Goal: Task Accomplishment & Management: Manage account settings

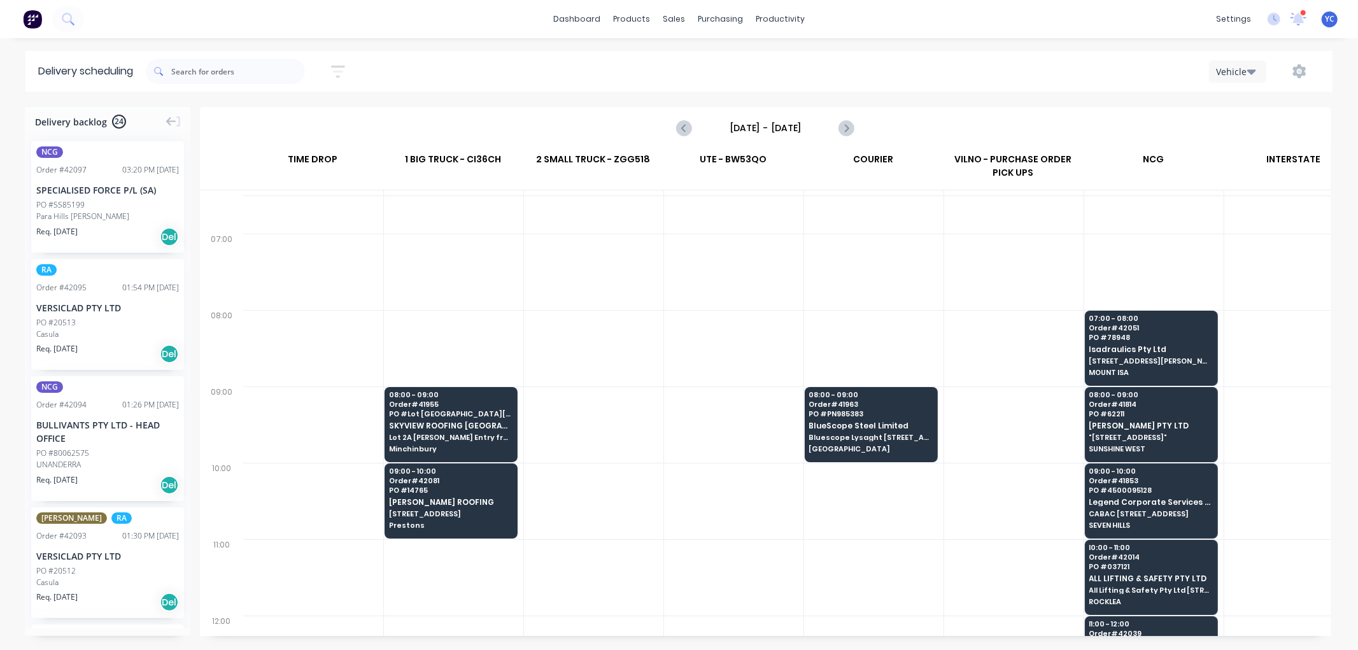
scroll to position [71, 1]
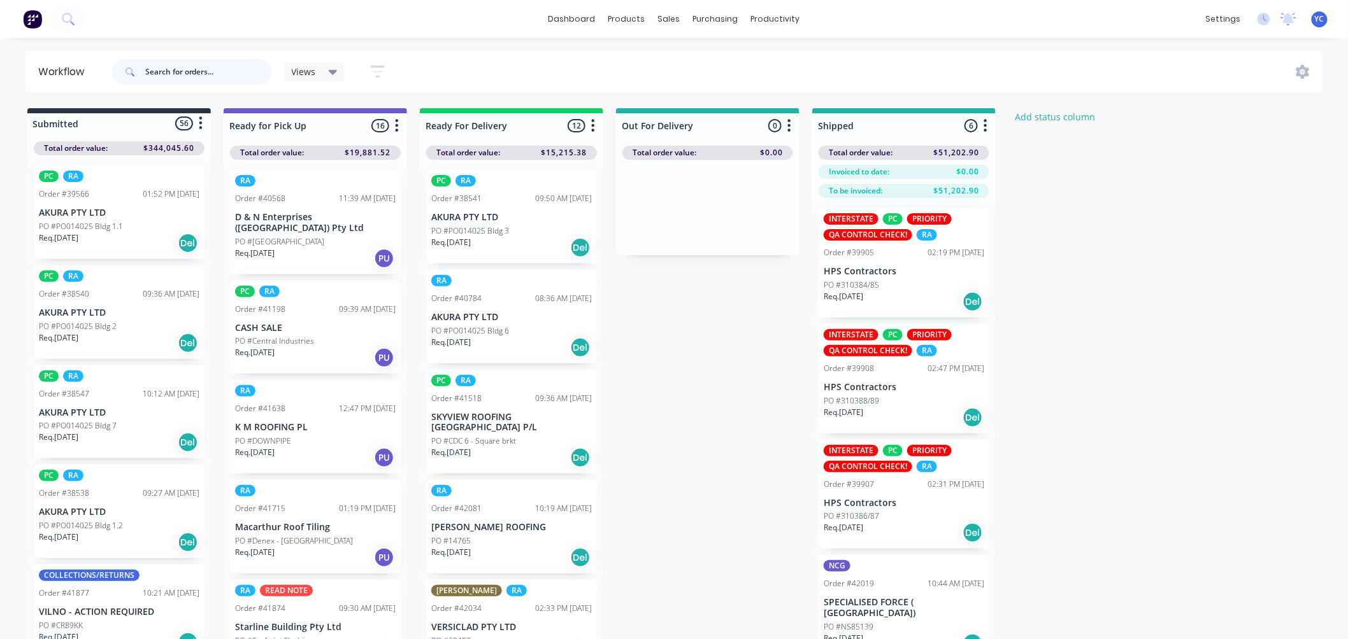
click at [245, 74] on input "text" at bounding box center [208, 71] width 126 height 25
type input "42052"
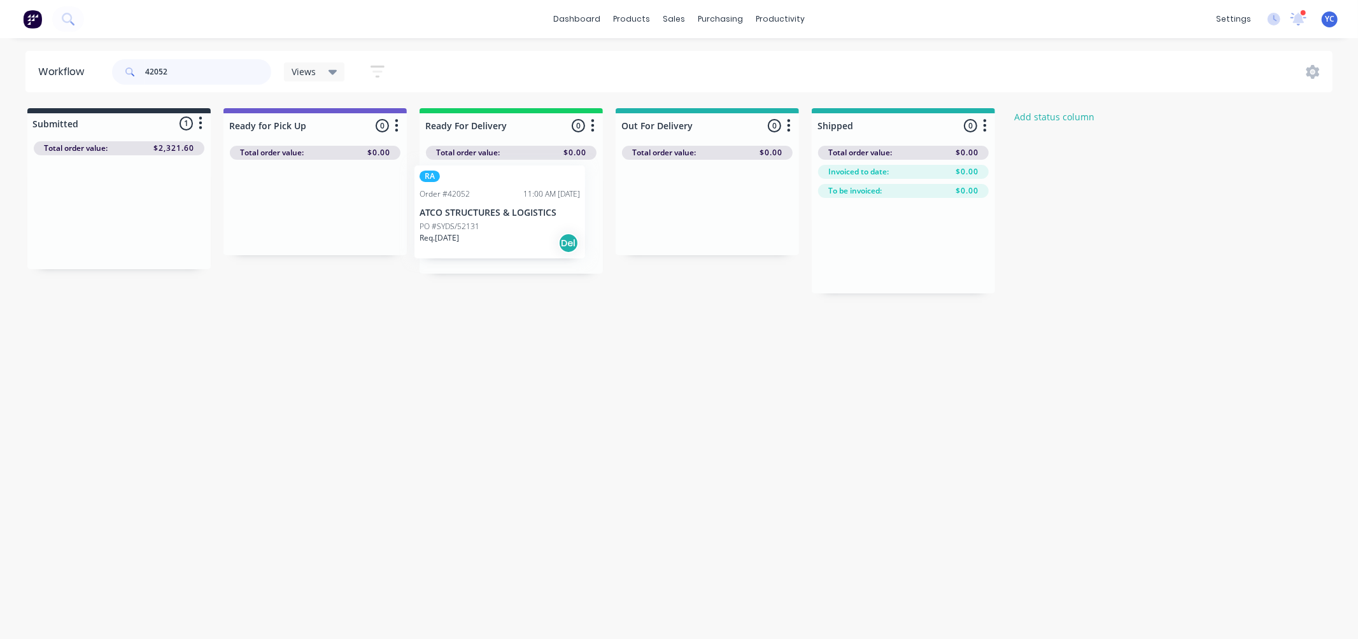
drag, startPoint x: 128, startPoint y: 213, endPoint x: 512, endPoint y: 213, distance: 384.0
click at [512, 213] on div "Submitted 1 Status colour #273444 hex #273444 Save Cancel Summaries Total order…" at bounding box center [682, 200] width 1385 height 185
click at [206, 75] on input "42052" at bounding box center [208, 71] width 126 height 25
click at [205, 75] on input "42052" at bounding box center [208, 71] width 126 height 25
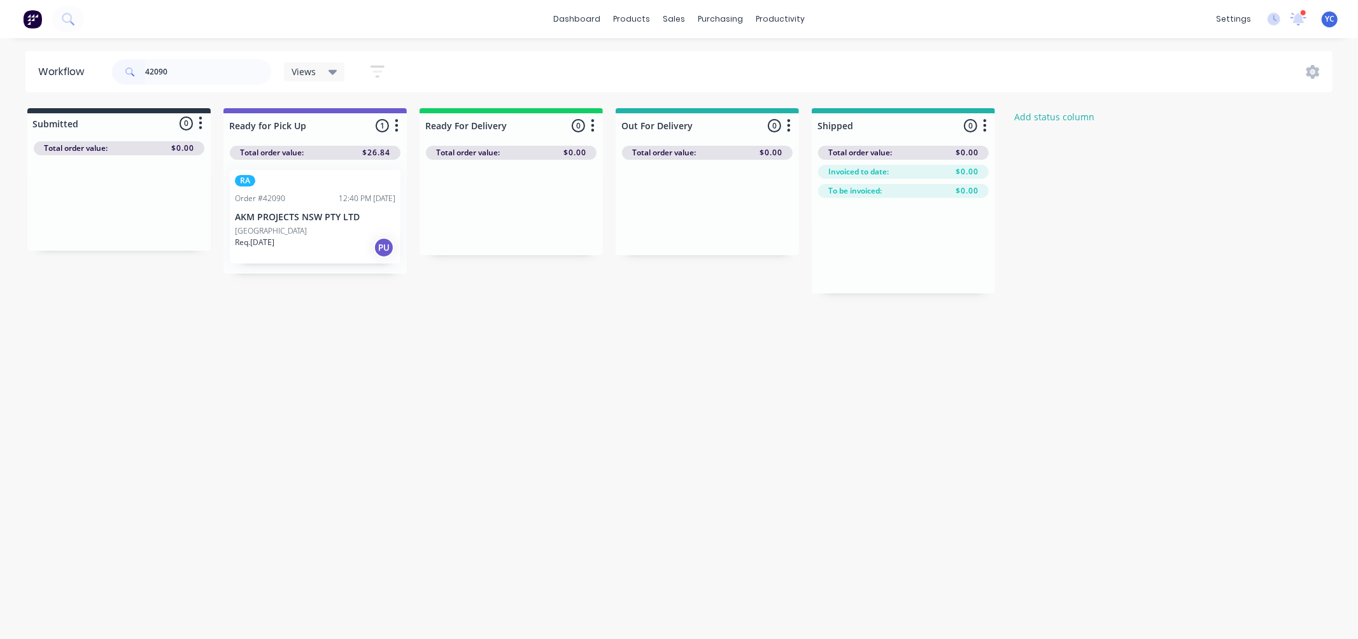
click at [287, 231] on p "PO #Mater Hospital" at bounding box center [271, 230] width 72 height 11
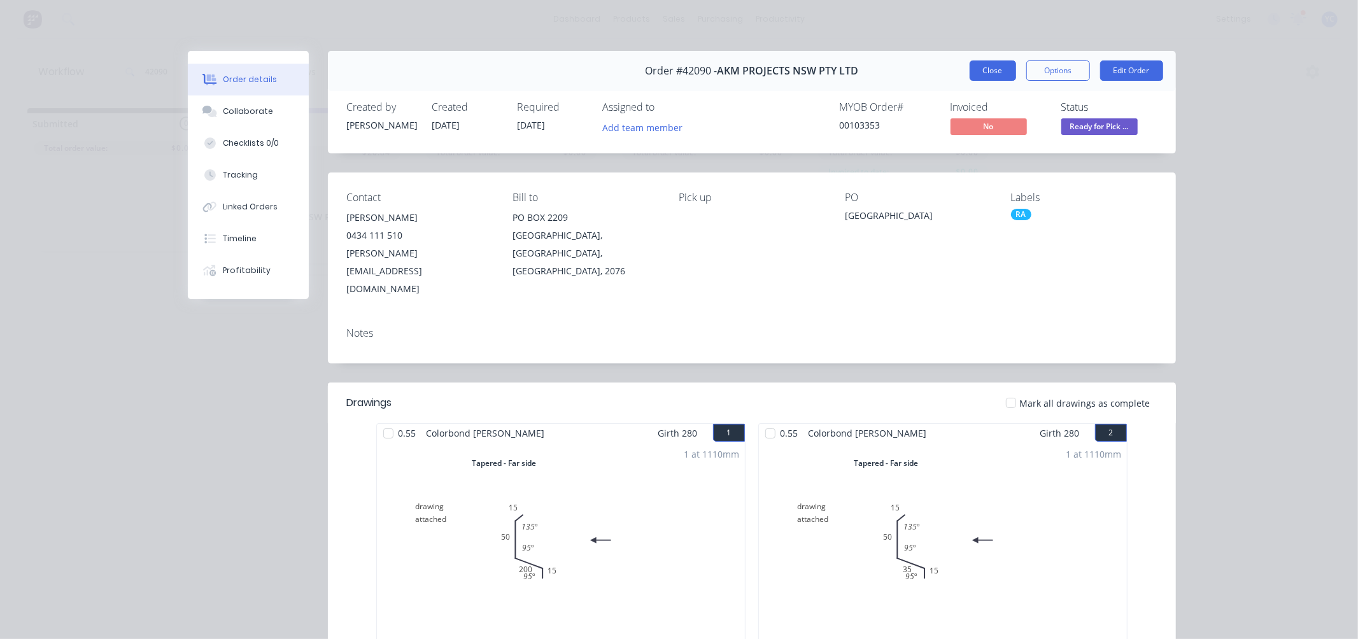
click at [970, 74] on button "Close" at bounding box center [993, 70] width 46 height 20
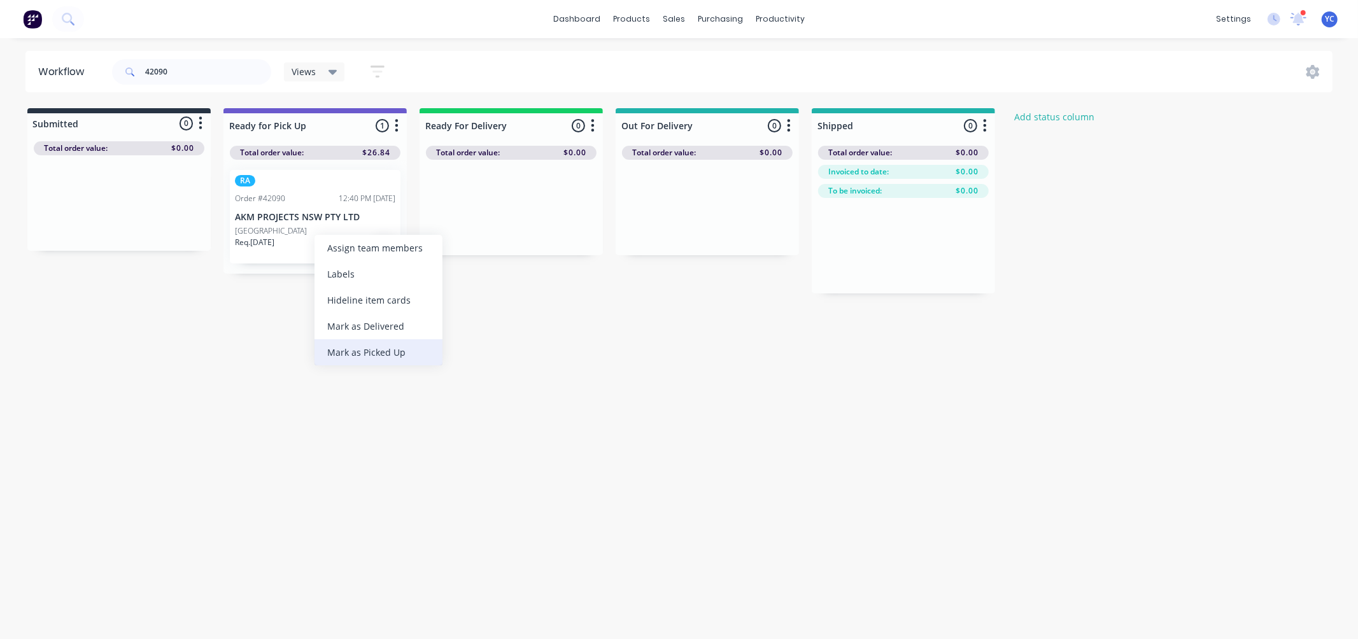
click at [387, 349] on div "Mark as Picked Up" at bounding box center [379, 352] width 128 height 26
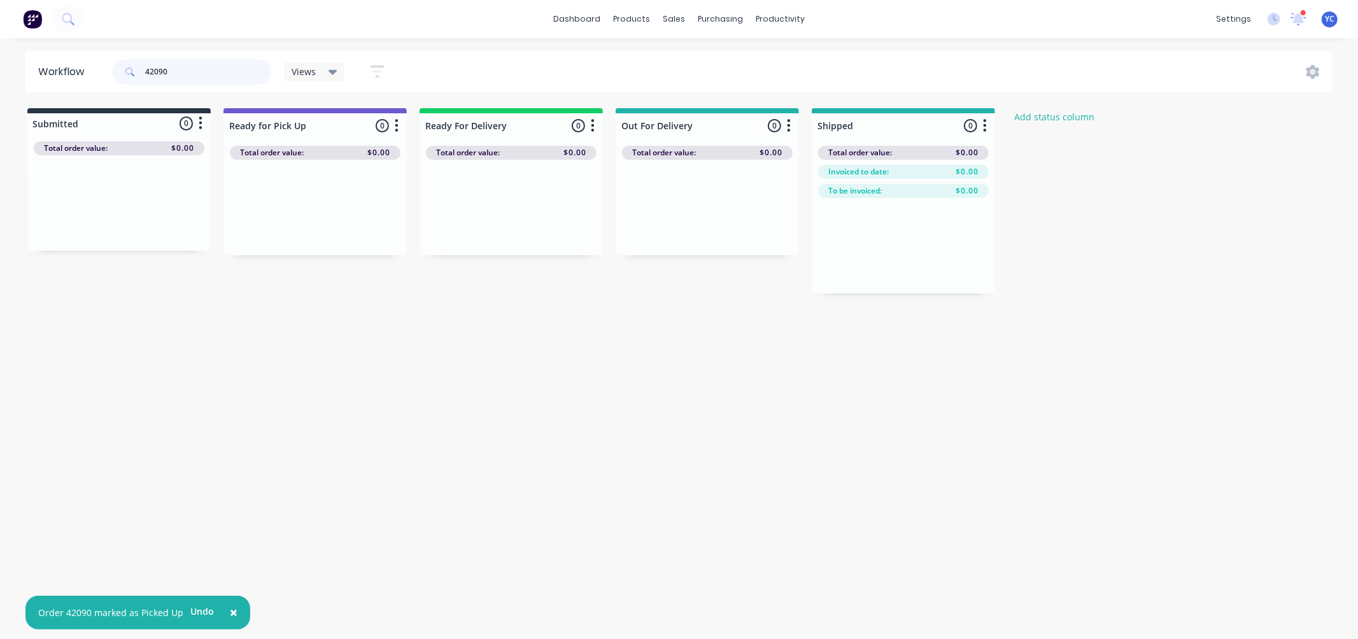
click at [171, 66] on input "42090" at bounding box center [208, 71] width 126 height 25
click at [169, 68] on input "42090" at bounding box center [208, 71] width 126 height 25
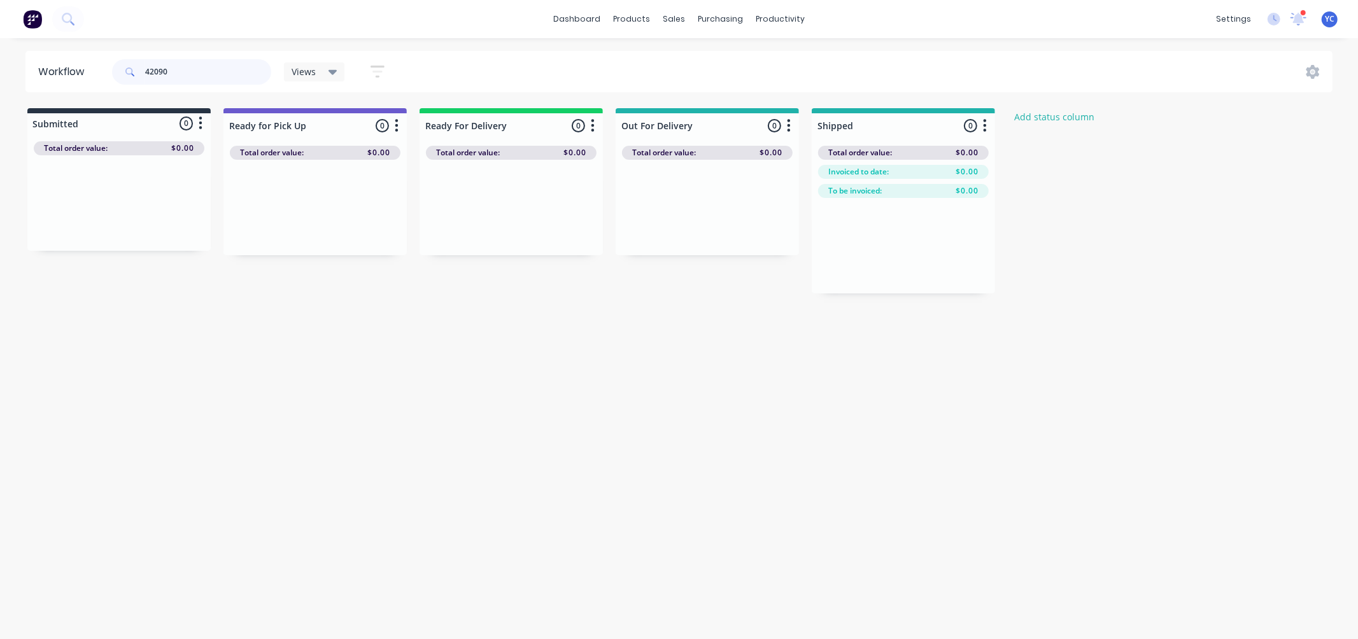
click at [181, 75] on input "42090" at bounding box center [208, 71] width 126 height 25
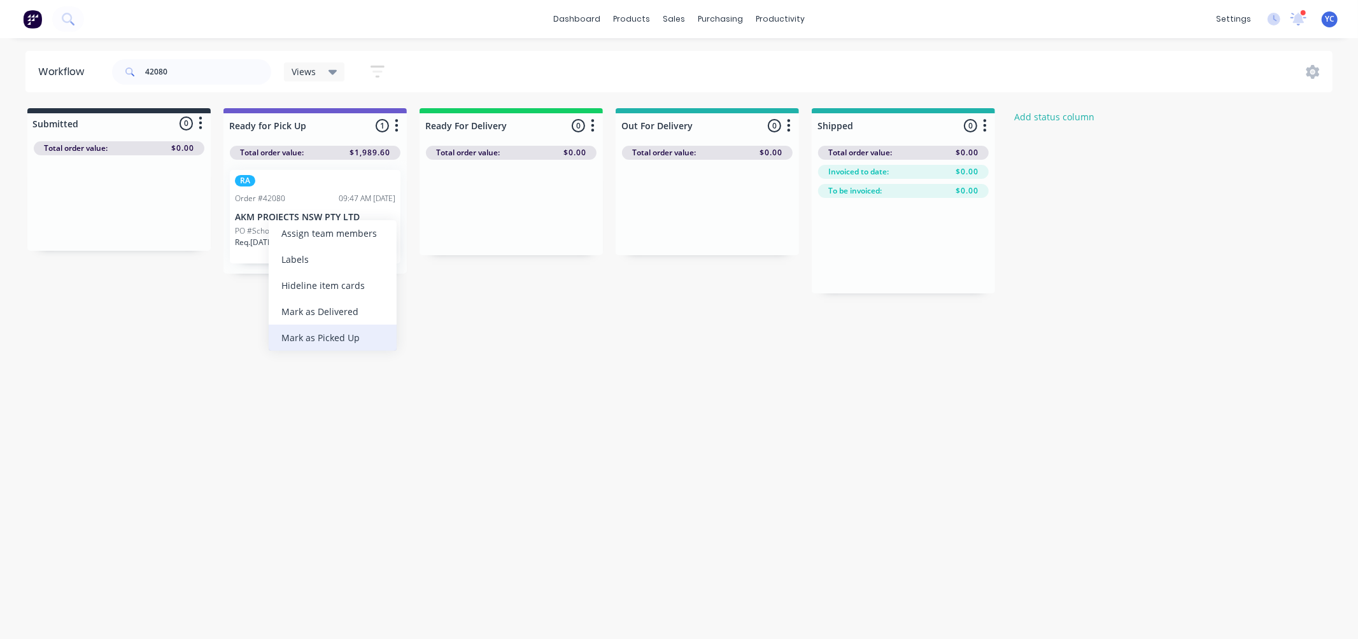
click at [332, 334] on div "Mark as Picked Up" at bounding box center [333, 338] width 128 height 26
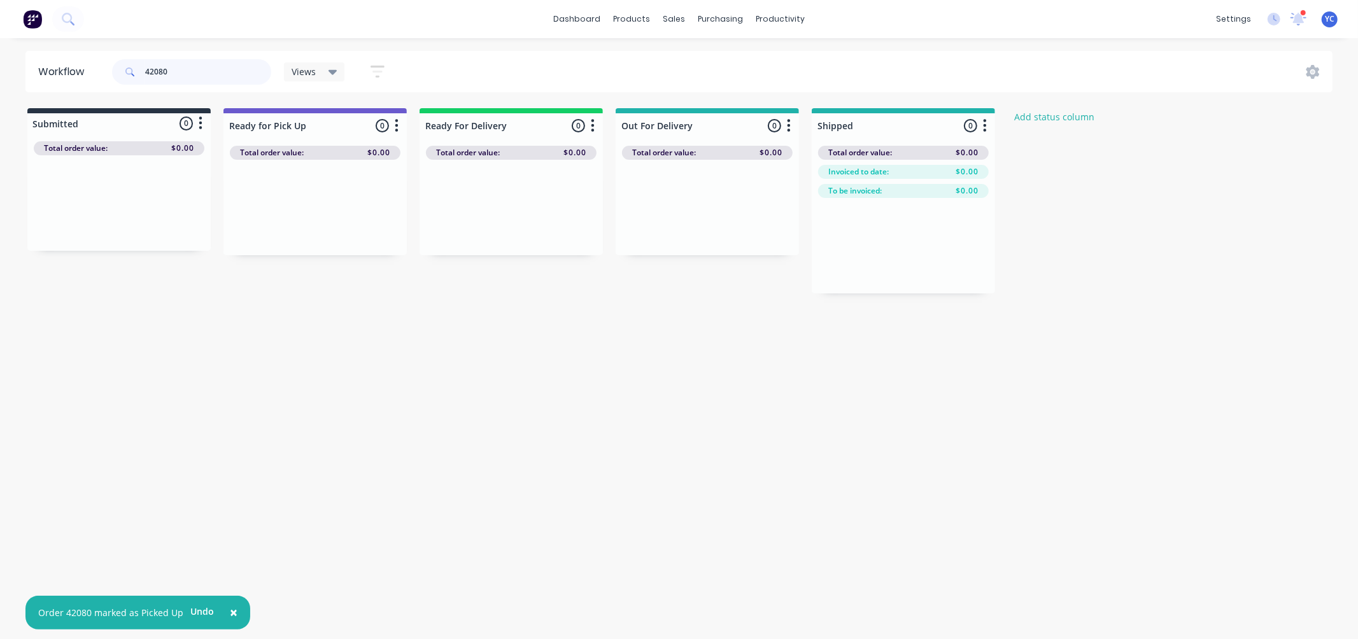
click at [192, 67] on input "42080" at bounding box center [208, 71] width 126 height 25
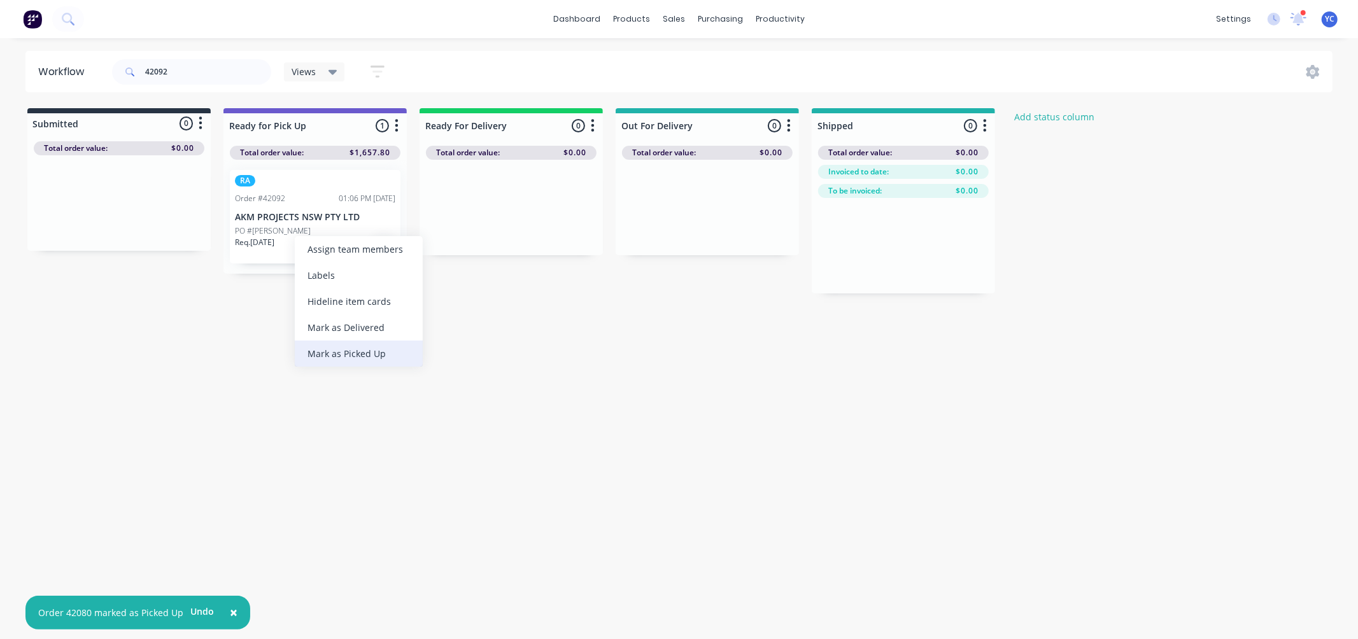
click at [384, 354] on div "Mark as Picked Up" at bounding box center [359, 354] width 128 height 26
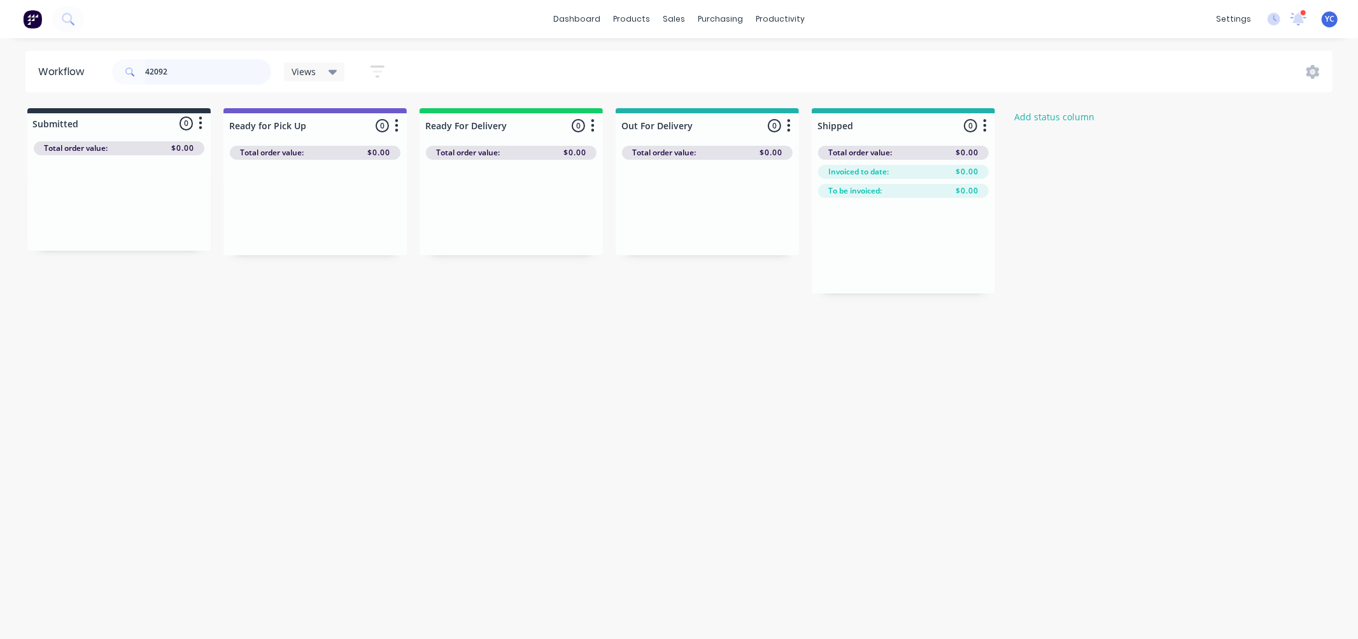
click at [217, 60] on input "42092" at bounding box center [208, 71] width 126 height 25
click at [204, 65] on input "42092" at bounding box center [208, 71] width 126 height 25
click at [359, 346] on div "Mark as Picked Up" at bounding box center [352, 347] width 128 height 26
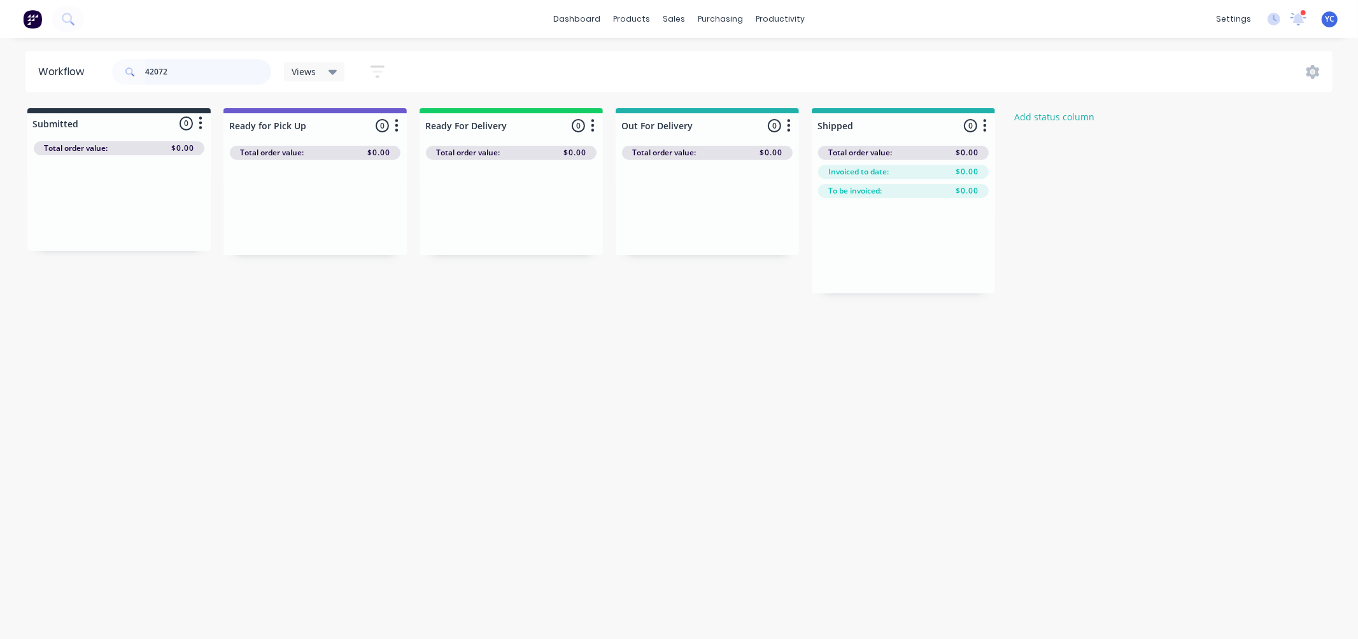
click at [182, 71] on input "42072" at bounding box center [208, 71] width 126 height 25
click at [185, 71] on input "420983" at bounding box center [208, 71] width 126 height 25
drag, startPoint x: 90, startPoint y: 225, endPoint x: 303, endPoint y: 227, distance: 213.3
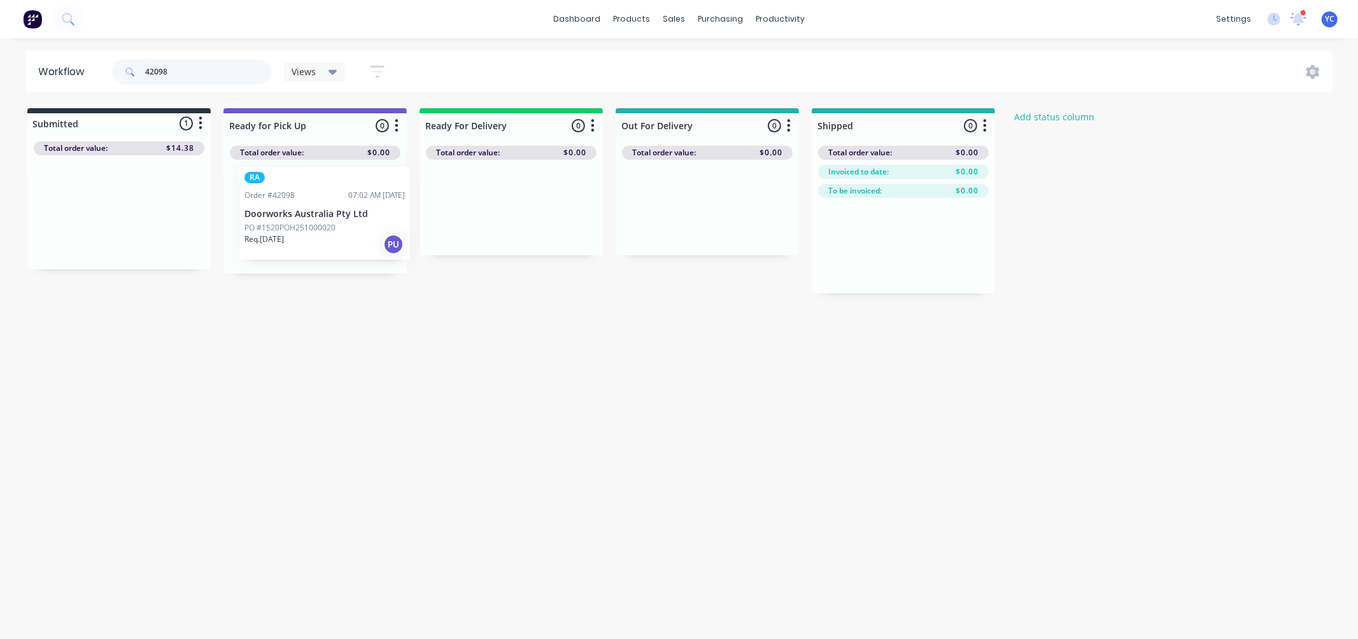
click at [303, 227] on div "Submitted 1 Status colour #273444 hex #273444 Save Cancel Summaries Total order…" at bounding box center [682, 200] width 1385 height 185
click at [257, 74] on input "42098" at bounding box center [208, 71] width 126 height 25
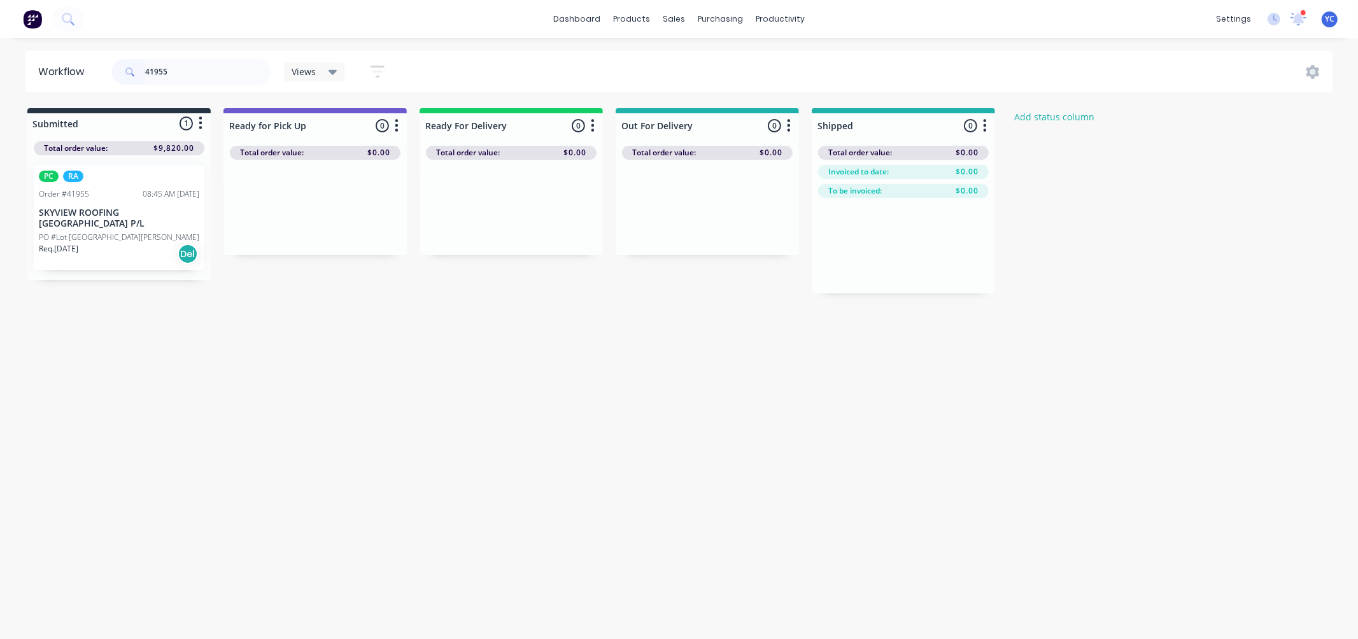
click at [126, 232] on div "PO #Lot 2A Archbold RD" at bounding box center [119, 237] width 160 height 11
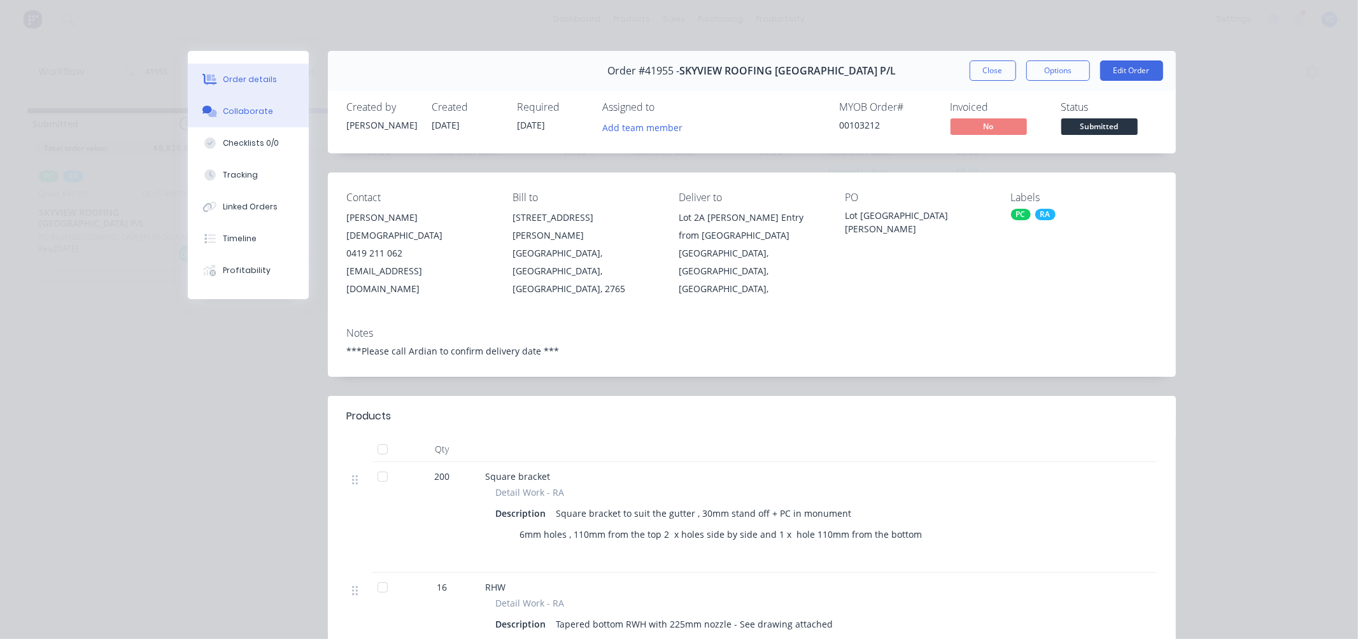
click at [249, 115] on div "Collaborate" at bounding box center [248, 111] width 50 height 11
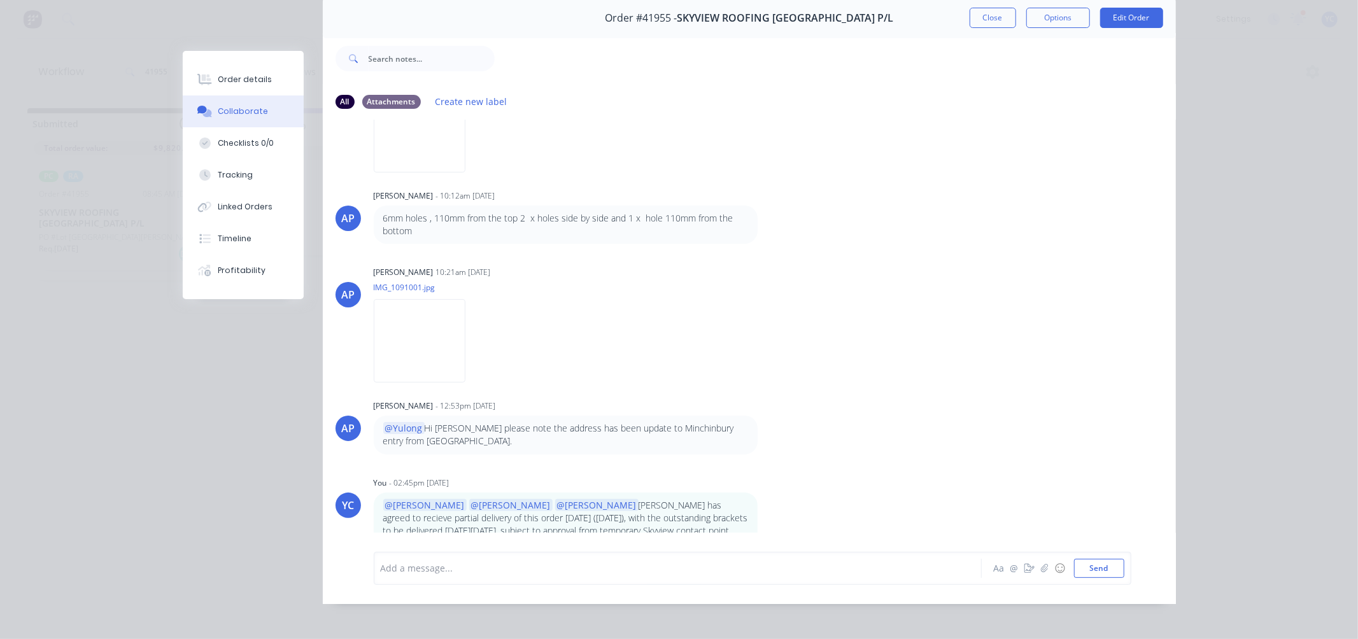
scroll to position [68, 0]
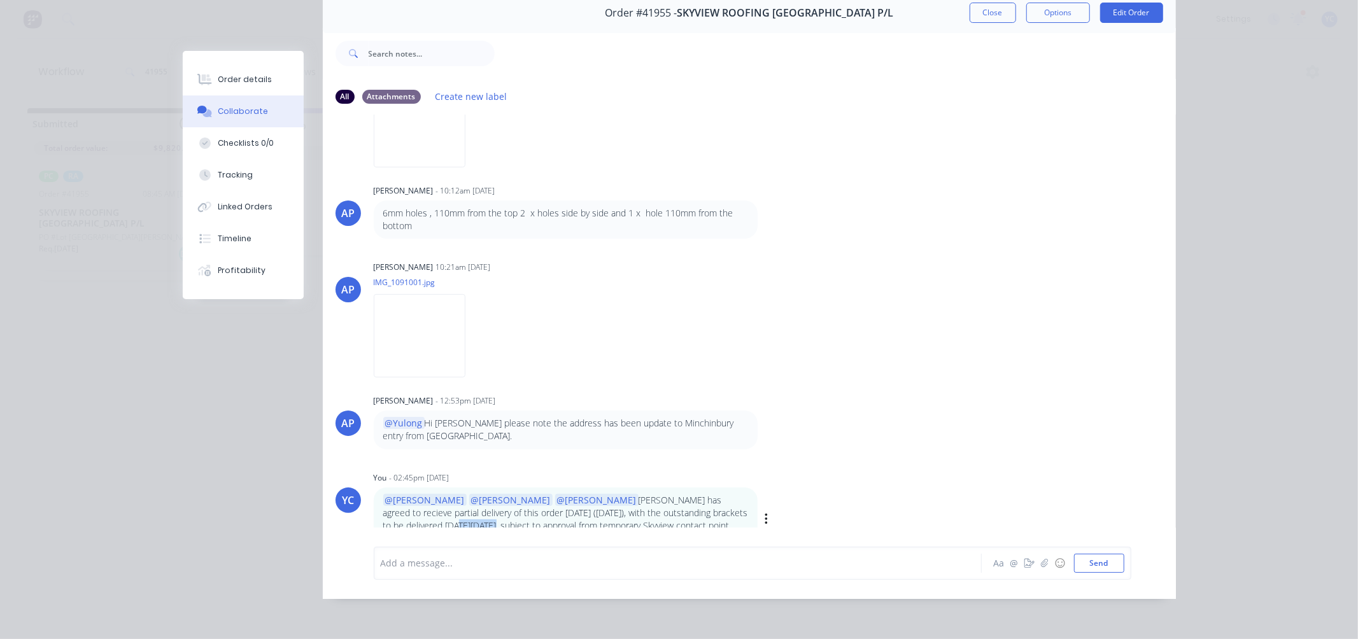
drag, startPoint x: 671, startPoint y: 501, endPoint x: 727, endPoint y: 501, distance: 55.4
click at [727, 501] on p "@Tobias @Angela @Kendall Ardian has agreed to recieve partial delivery of this …" at bounding box center [565, 520] width 365 height 52
click at [723, 501] on p "@Tobias @Angela @Kendall Ardian has agreed to recieve partial delivery of this …" at bounding box center [565, 520] width 365 height 52
drag, startPoint x: 670, startPoint y: 499, endPoint x: 717, endPoint y: 501, distance: 47.2
click at [717, 501] on p "@Tobias @Angela @Kendall Ardian has agreed to recieve partial delivery of this …" at bounding box center [565, 520] width 365 height 52
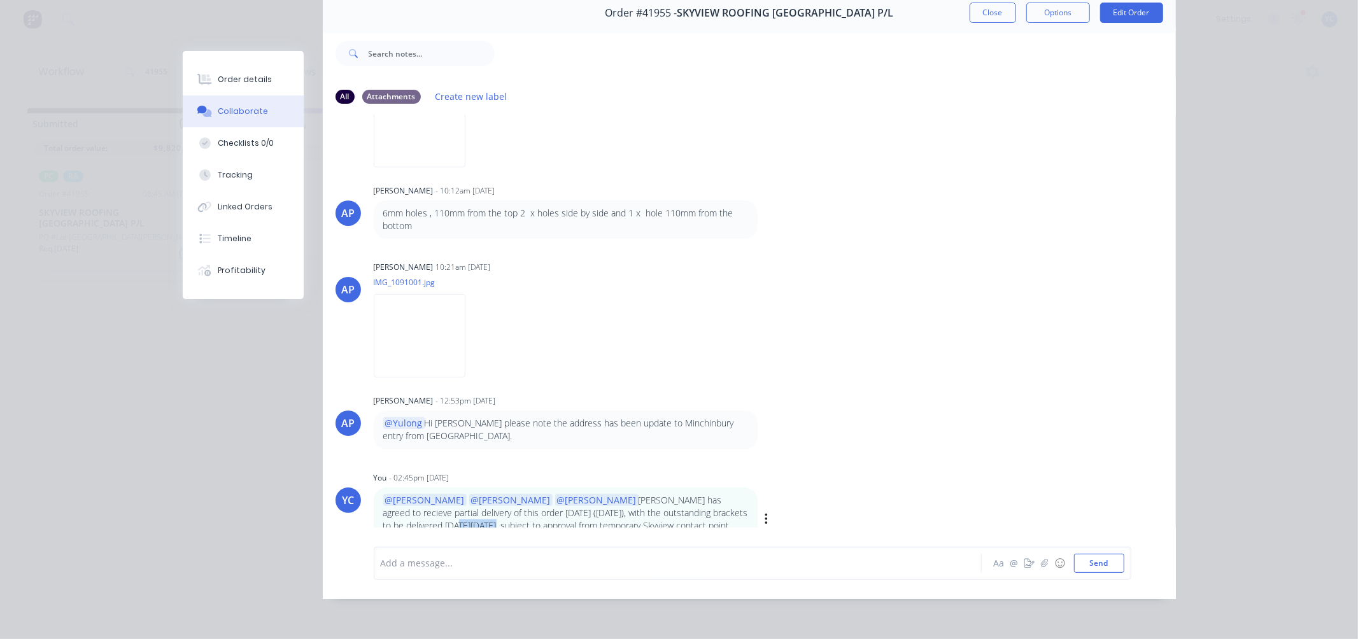
click at [716, 501] on p "@Tobias @Angela @Kendall Ardian has agreed to recieve partial delivery of this …" at bounding box center [565, 520] width 365 height 52
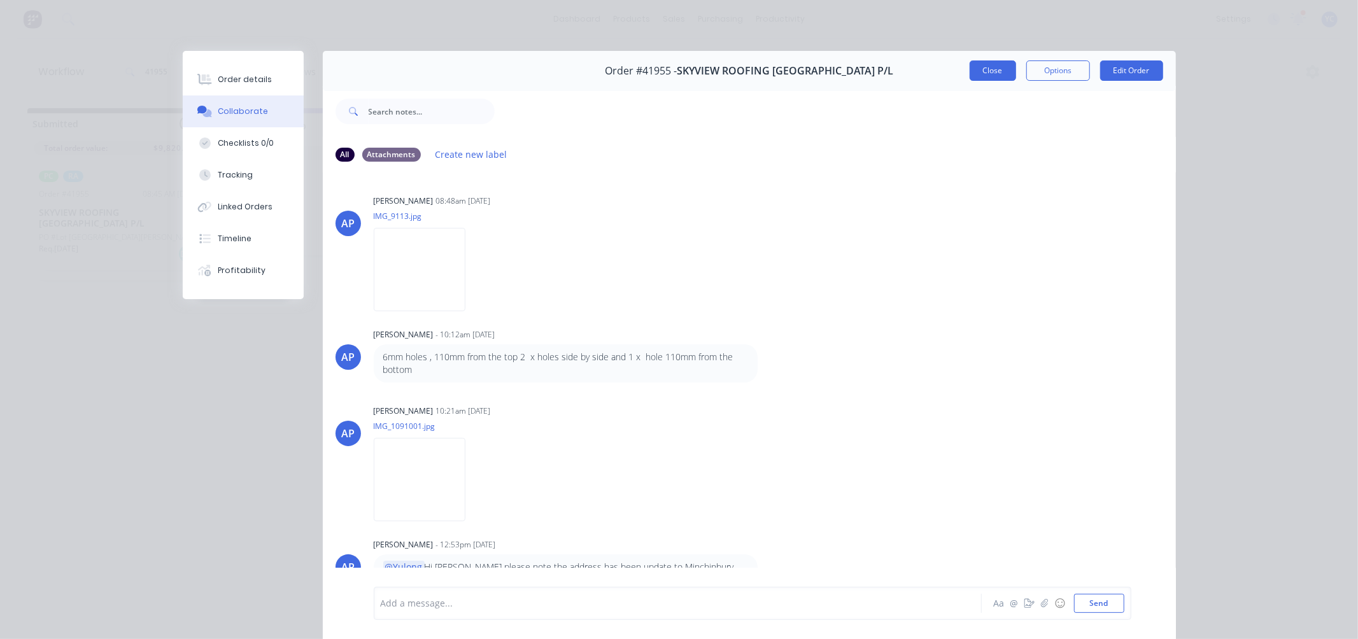
click at [986, 72] on button "Close" at bounding box center [993, 70] width 46 height 20
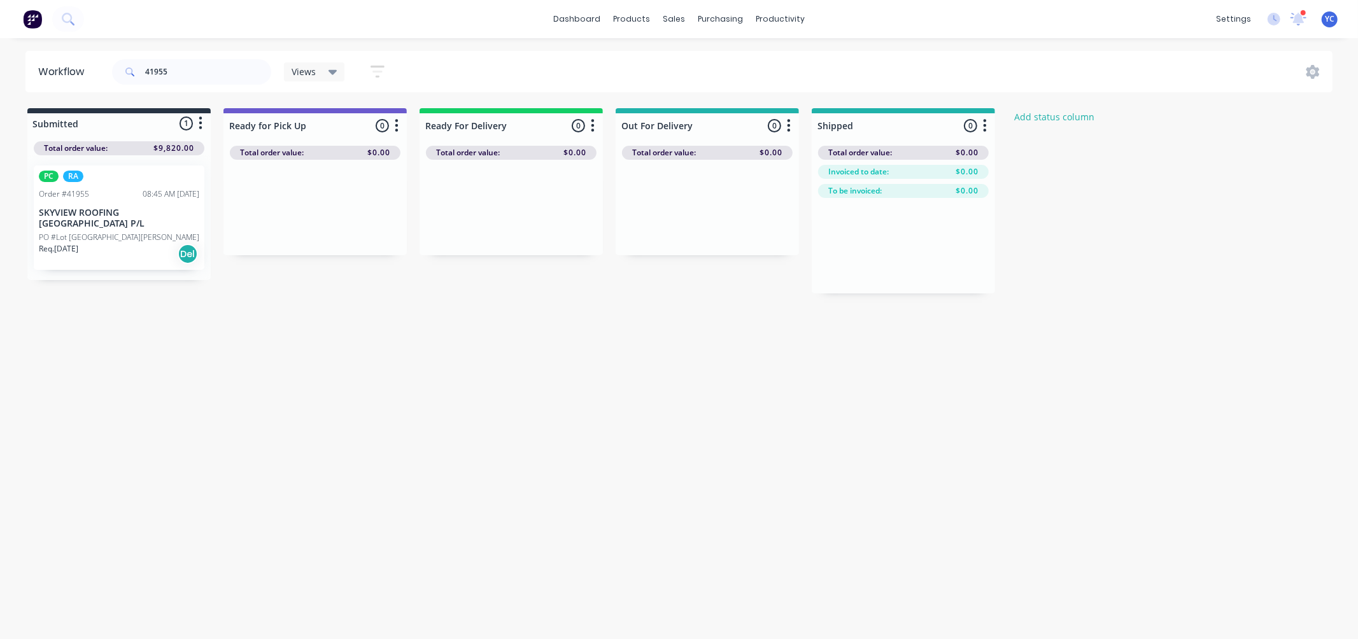
click at [102, 243] on div "Req. 03/10/25 Del" at bounding box center [119, 254] width 160 height 22
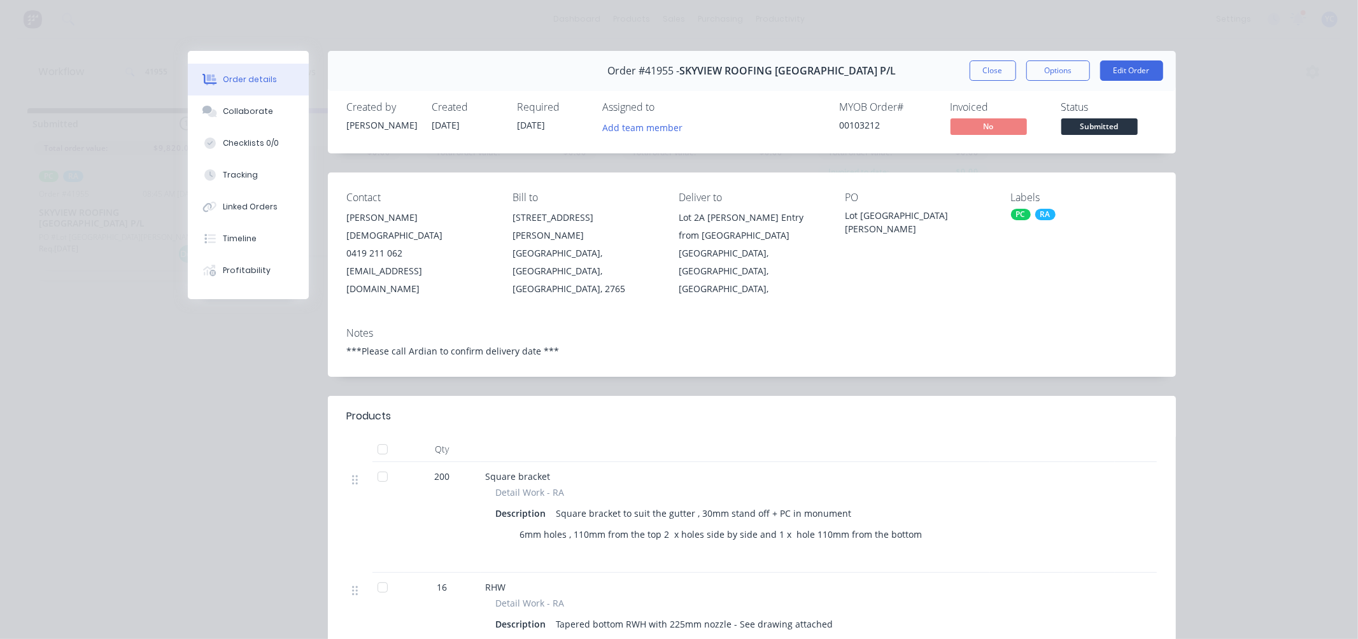
click at [672, 75] on span "Order #41955 -" at bounding box center [644, 71] width 72 height 12
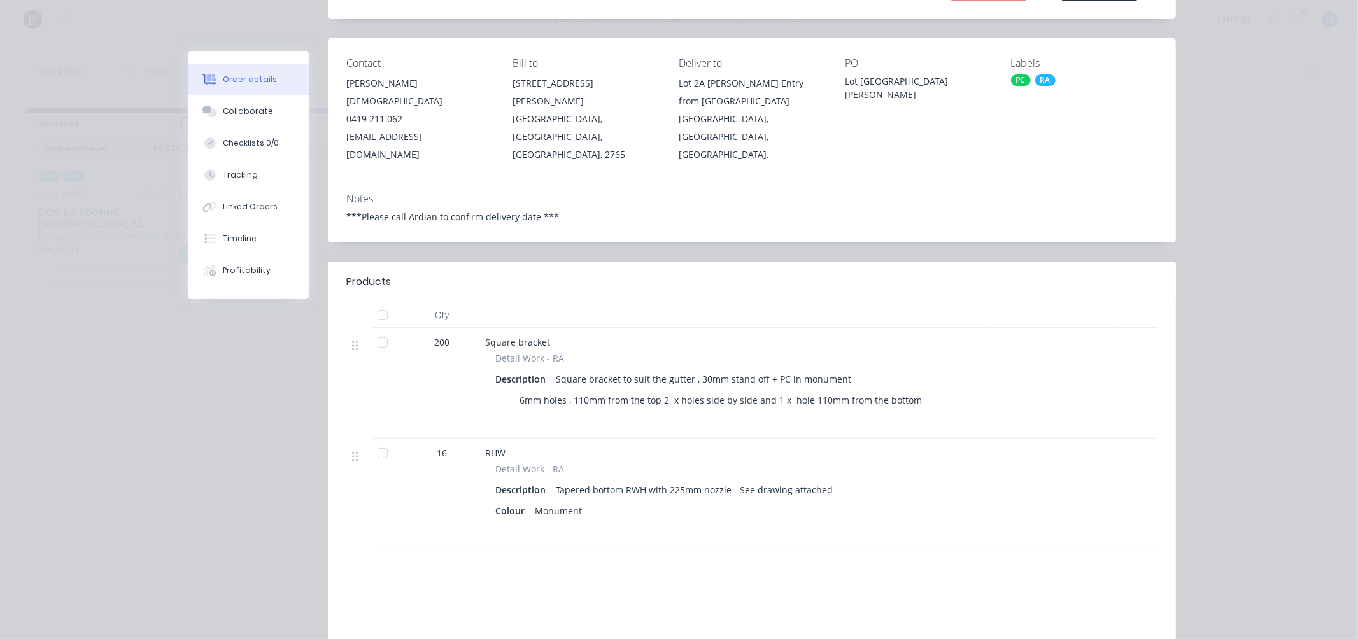
scroll to position [212, 0]
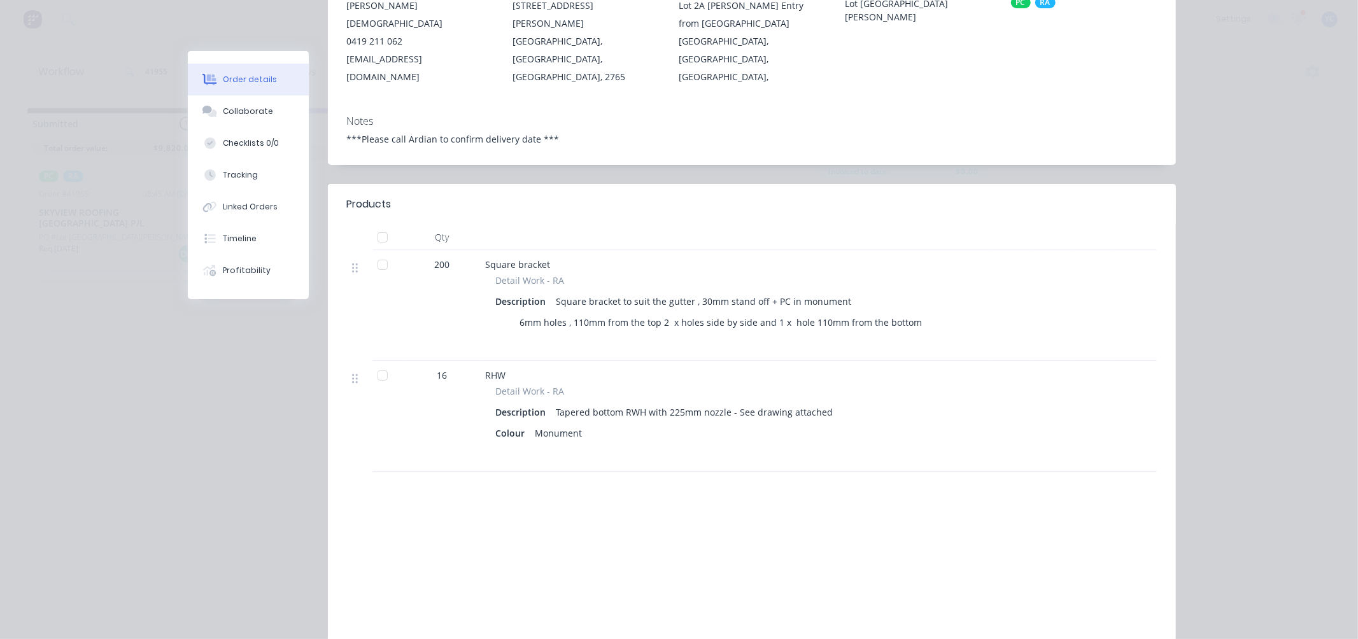
click at [653, 450] on div "RHW Detail Work - RA Description Tapered bottom RWH with 225mm nozzle - See dra…" at bounding box center [735, 416] width 509 height 111
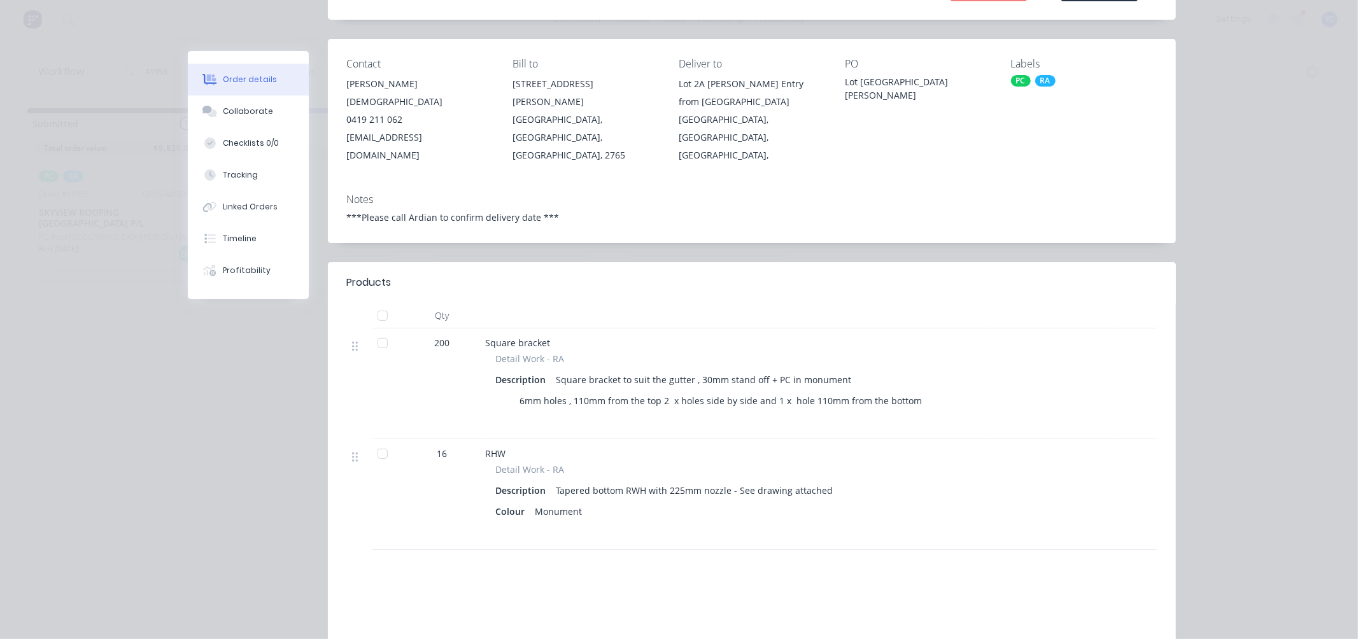
scroll to position [0, 0]
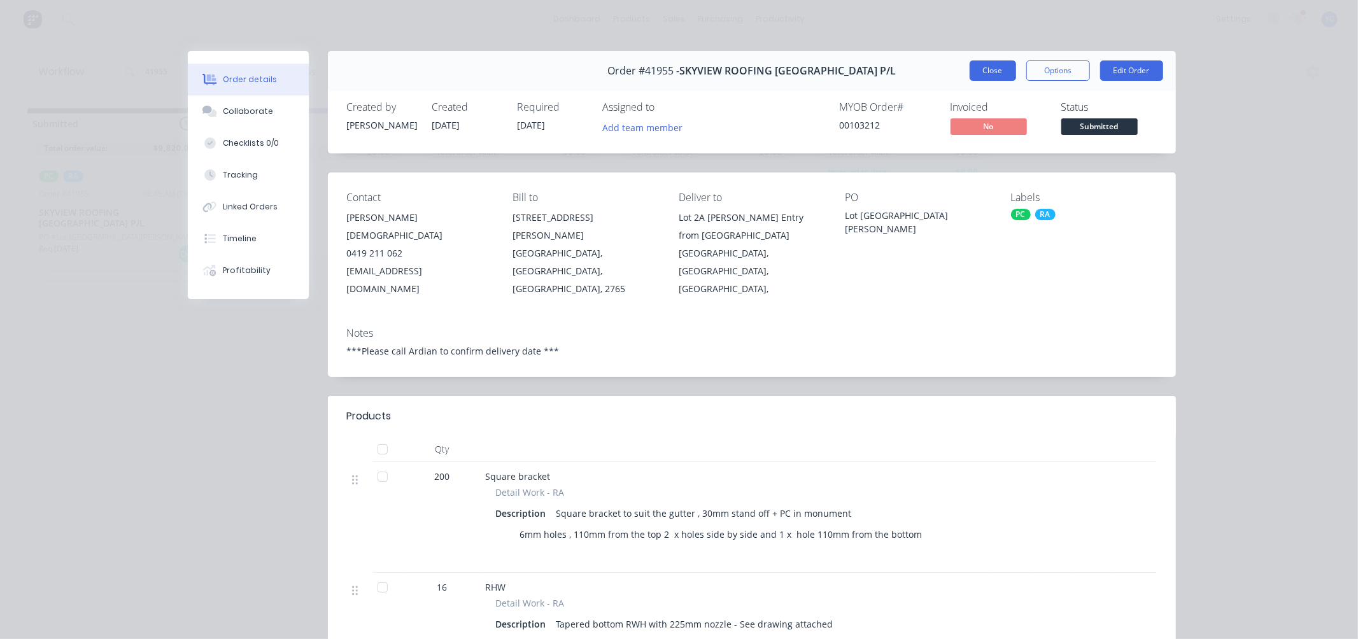
click at [977, 69] on button "Close" at bounding box center [993, 70] width 46 height 20
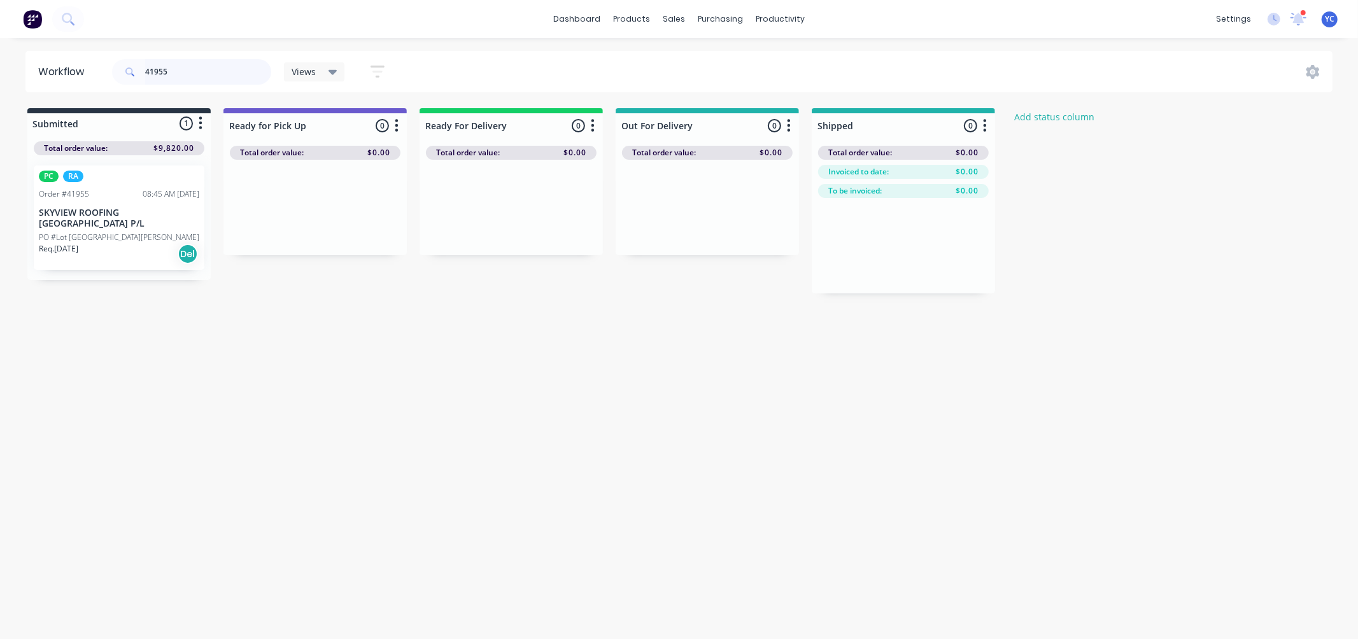
click at [264, 68] on input "41955" at bounding box center [208, 71] width 126 height 25
click at [640, 366] on div "Workflow 42072 Views Save new view None (Default) edit AL edit ALL edit BB & TH…" at bounding box center [679, 332] width 1358 height 563
click at [217, 60] on input "42072" at bounding box center [208, 71] width 126 height 25
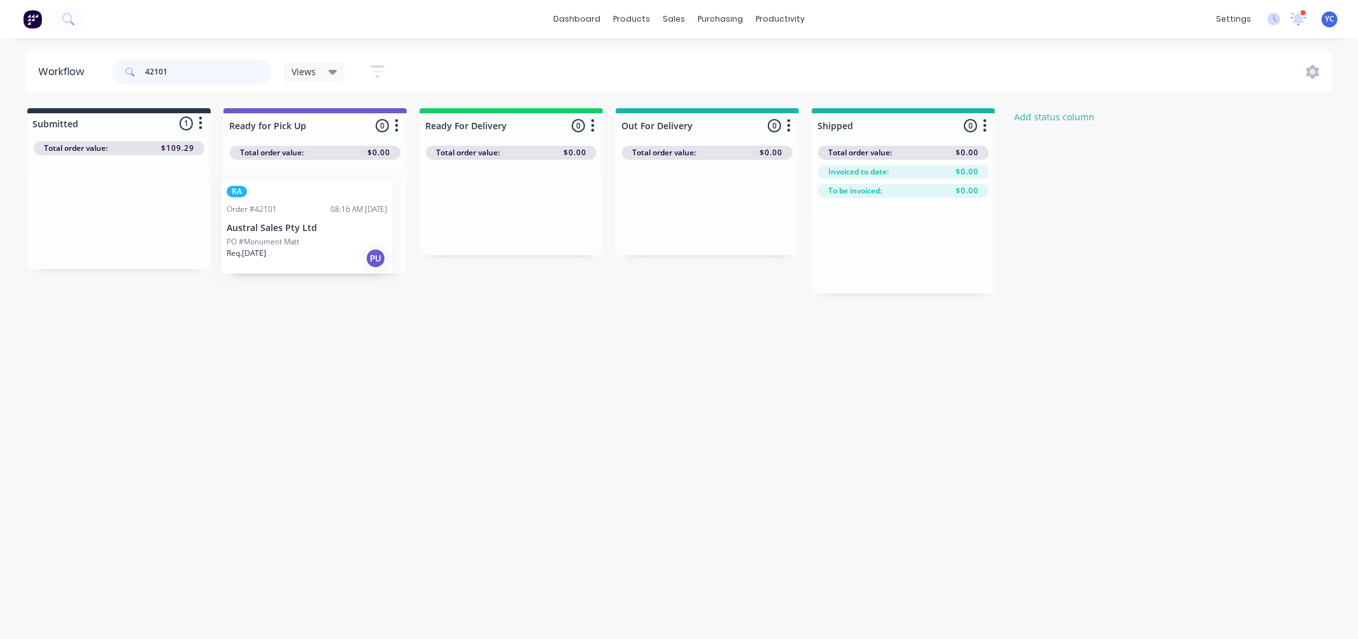
drag, startPoint x: 131, startPoint y: 219, endPoint x: 339, endPoint y: 231, distance: 208.6
click at [336, 231] on div "Submitted 1 Status colour #273444 hex #273444 Save Cancel Summaries Total order…" at bounding box center [682, 200] width 1385 height 185
click at [241, 75] on input "42101" at bounding box center [208, 71] width 126 height 25
click at [361, 328] on div "Mark as Picked Up" at bounding box center [352, 328] width 128 height 26
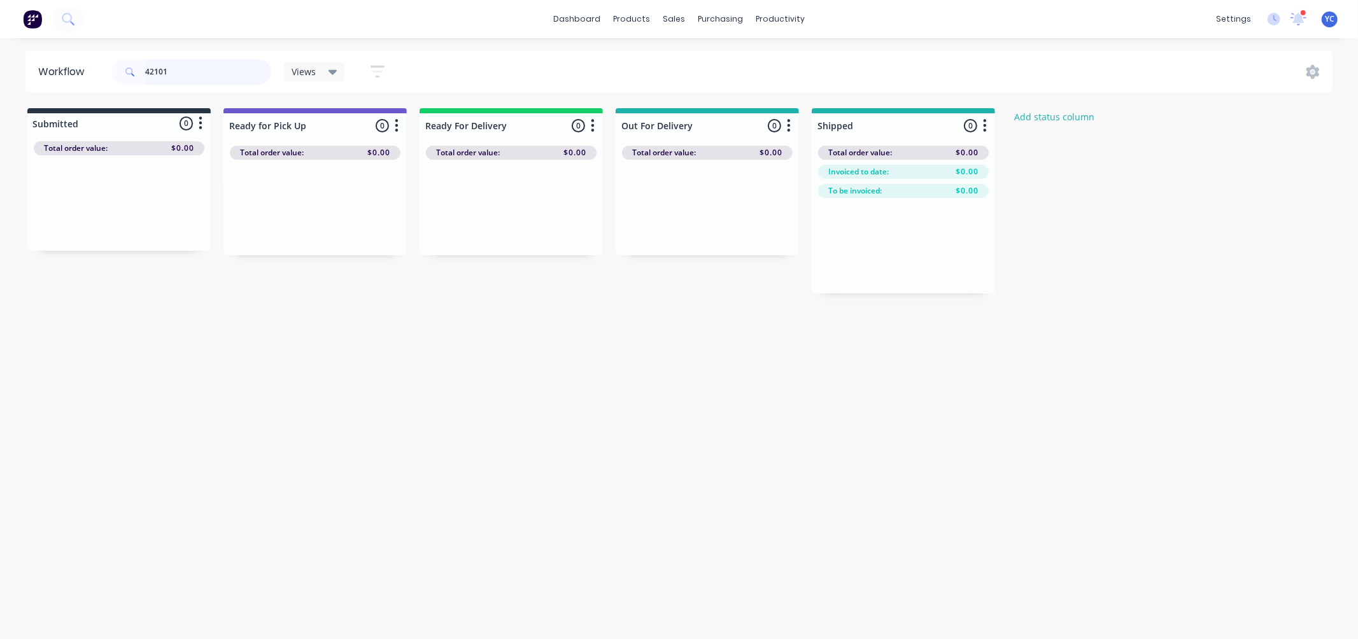
click at [200, 72] on input "42101" at bounding box center [208, 71] width 126 height 25
click at [138, 243] on div "Req. 03/10/25 Del" at bounding box center [119, 254] width 160 height 22
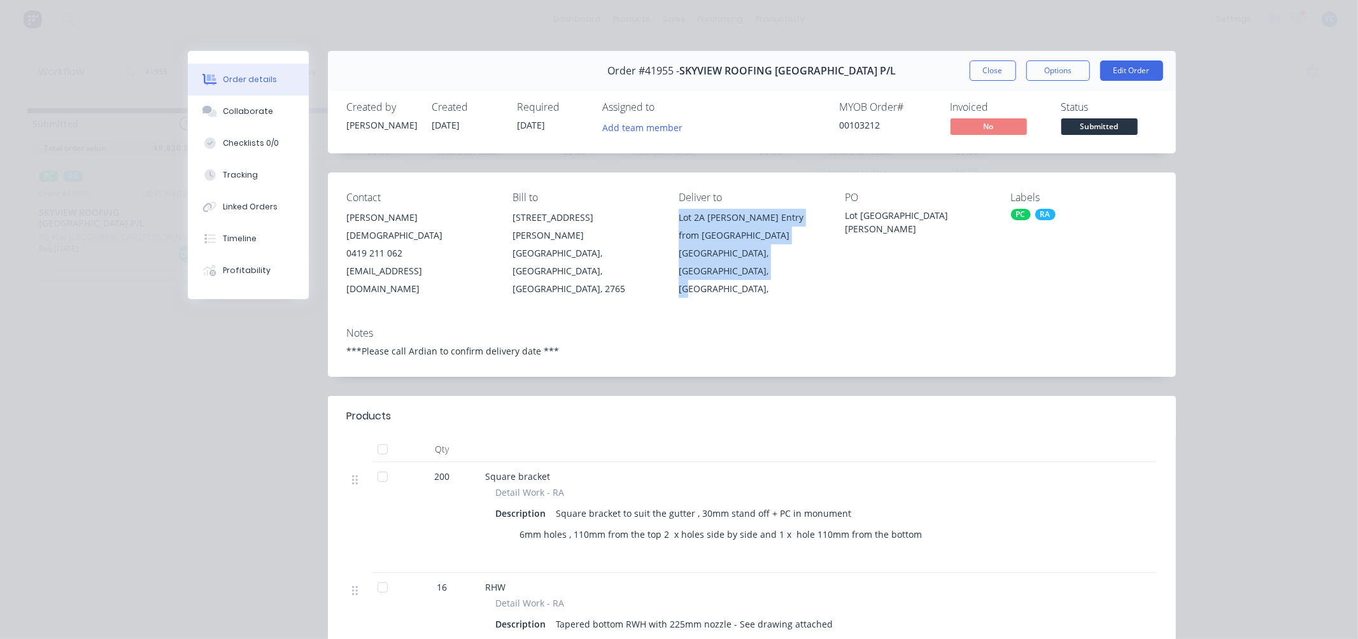
drag, startPoint x: 669, startPoint y: 217, endPoint x: 774, endPoint y: 264, distance: 115.4
click at [774, 264] on div "Contact ARDIAN MUSLIC 0419 211 062 ardian@skyviewroofing.com.au Bill to 339 SAU…" at bounding box center [752, 245] width 848 height 145
click at [748, 269] on div "Minchinbury, New South Wales, Australia," at bounding box center [752, 271] width 146 height 53
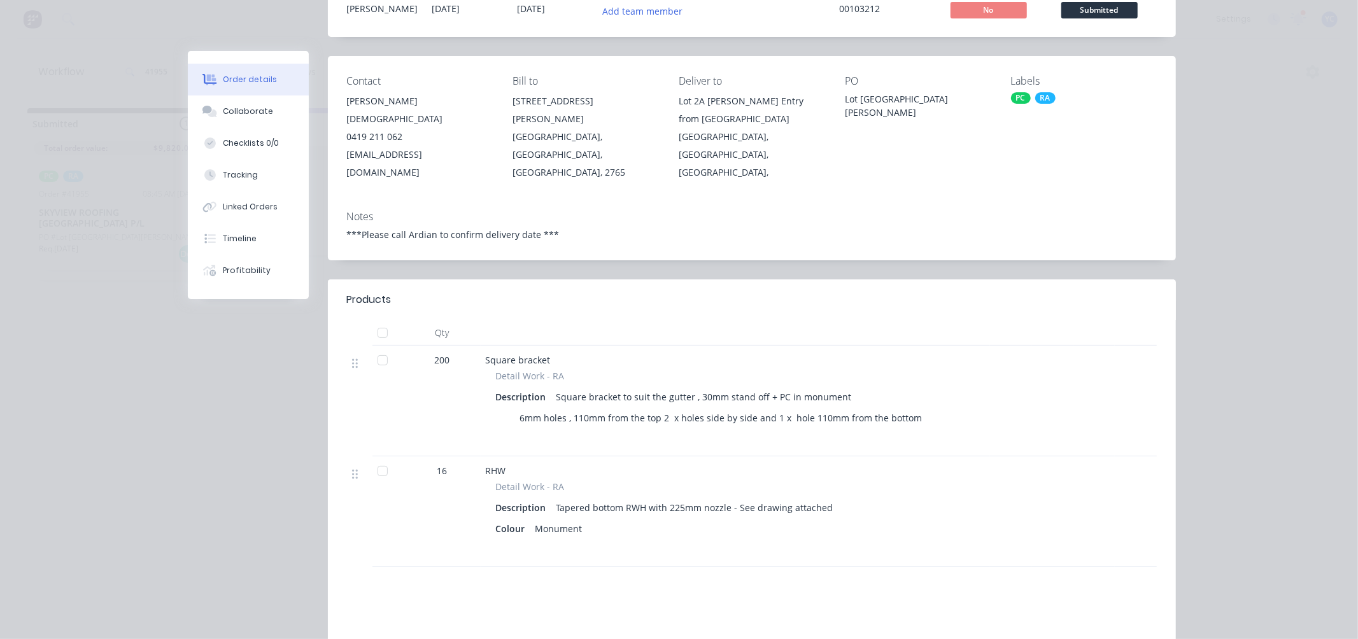
scroll to position [141, 0]
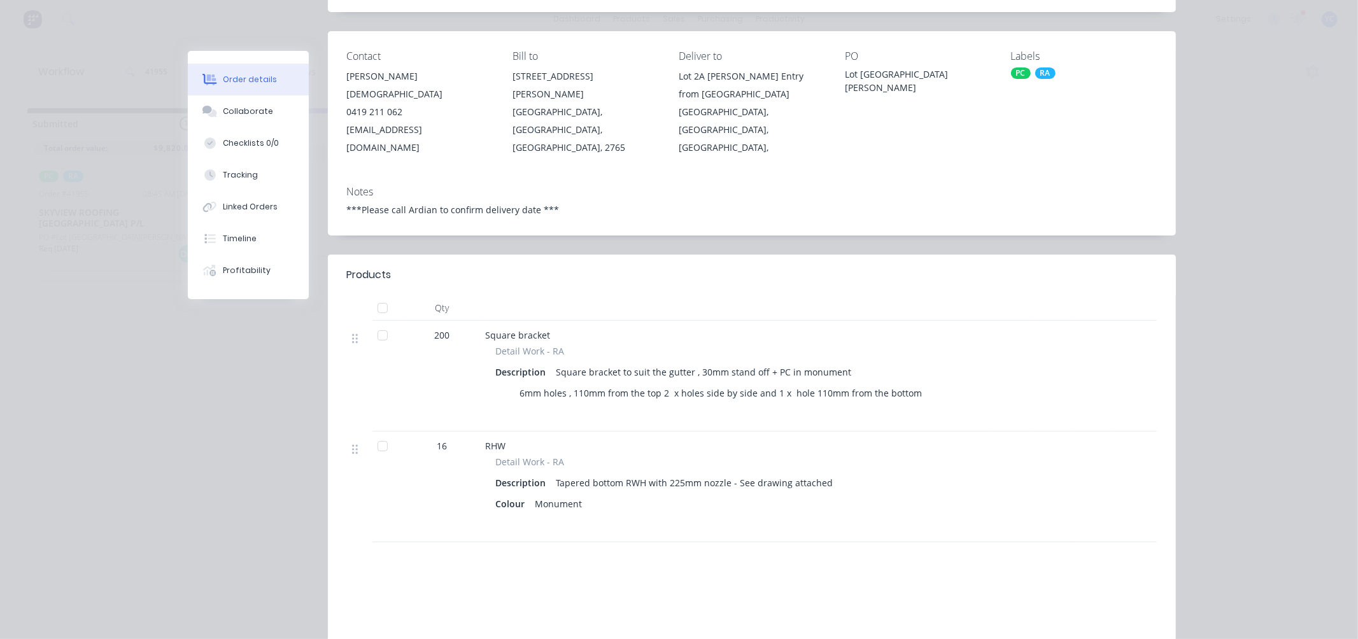
drag, startPoint x: 554, startPoint y: 355, endPoint x: 877, endPoint y: 357, distance: 322.9
click at [877, 363] on div "Description Square bracket to suit the gutter , 30mm stand off + PC in monument" at bounding box center [735, 372] width 479 height 18
click at [786, 363] on div "Square bracket to suit the gutter , 30mm stand off + PC in monument" at bounding box center [704, 372] width 306 height 18
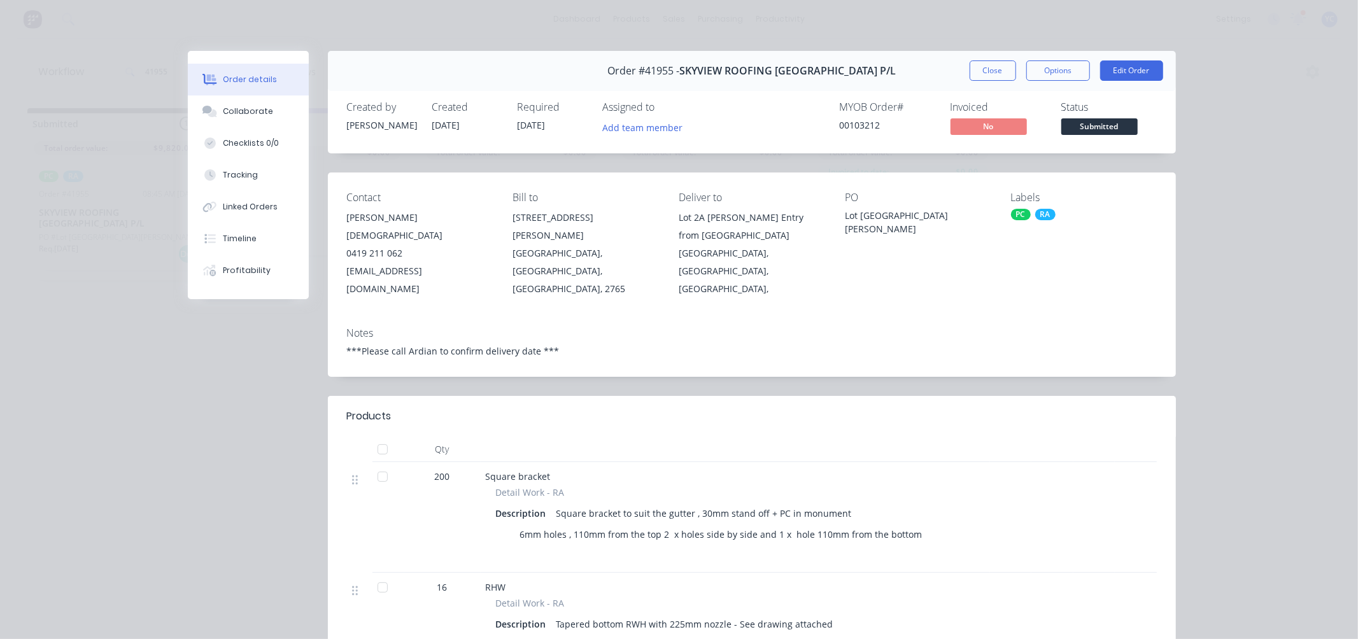
click at [679, 66] on span "Order #41955 -" at bounding box center [644, 71] width 72 height 12
click at [970, 66] on button "Close" at bounding box center [993, 70] width 46 height 20
click at [969, 70] on div "41955 Views Save new view None (Default) edit AL edit ALL edit BB & TH edit NCG…" at bounding box center [722, 72] width 1224 height 38
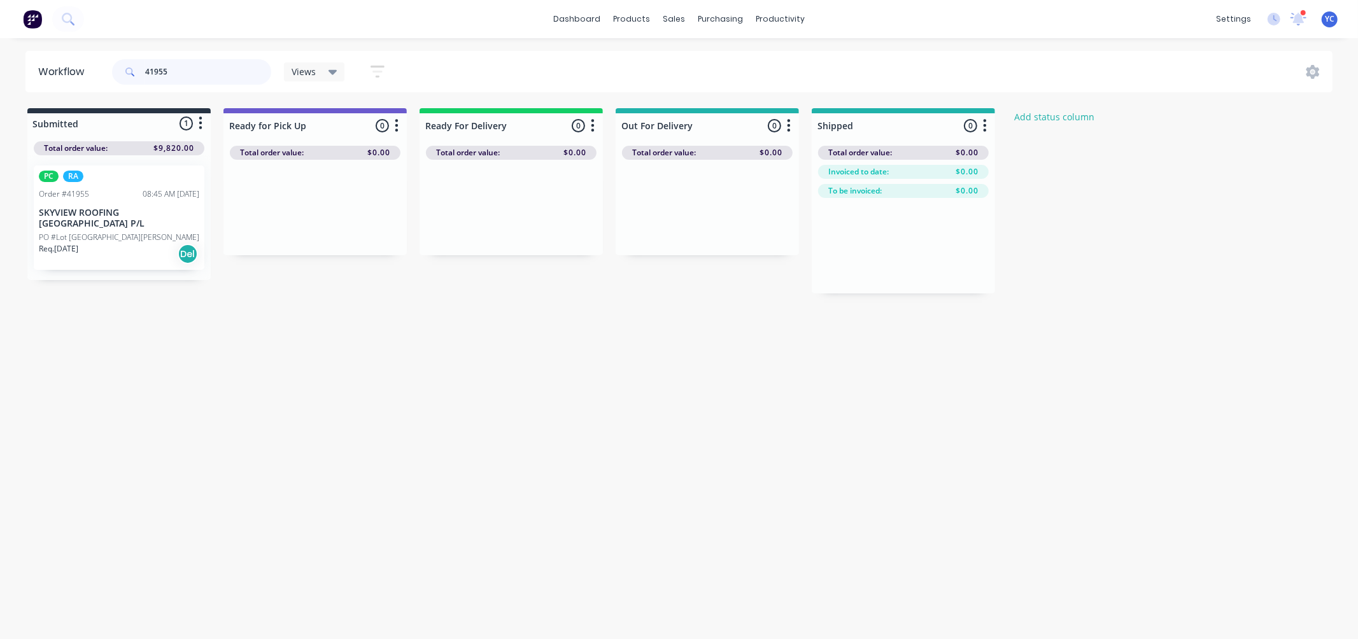
drag, startPoint x: 204, startPoint y: 74, endPoint x: 0, endPoint y: 43, distance: 206.8
click at [0, 43] on div "dashboard products sales purchasing productivity dashboard products Product Cat…" at bounding box center [679, 281] width 1358 height 563
click at [199, 46] on div "dashboard products sales purchasing productivity dashboard products Product Cat…" at bounding box center [679, 281] width 1358 height 563
click at [206, 73] on input "williams" at bounding box center [208, 71] width 126 height 25
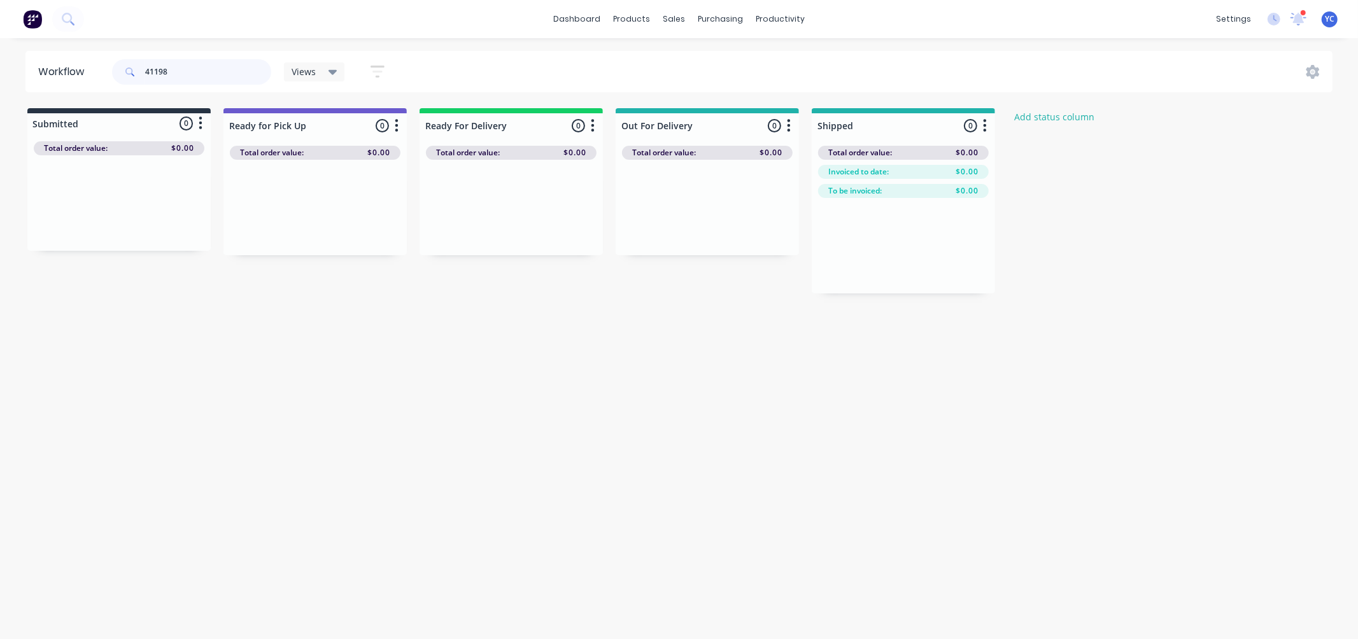
type input "41198"
click at [309, 241] on div "Req. 26/08/25 PU" at bounding box center [315, 248] width 160 height 22
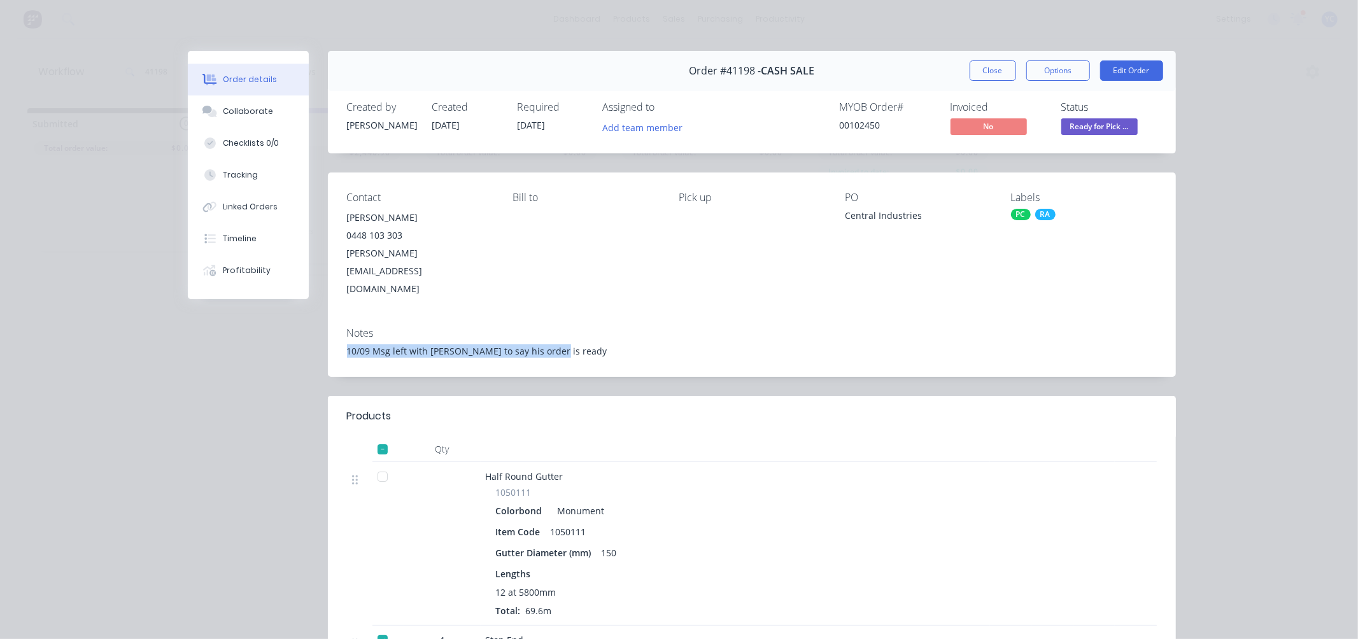
drag, startPoint x: 558, startPoint y: 319, endPoint x: 333, endPoint y: 327, distance: 224.9
click at [333, 327] on div "Notes 10/09 Msg left with Brad to say his order is ready" at bounding box center [752, 347] width 848 height 60
click at [352, 317] on div "Notes 10/09 Msg left with Brad to say his order is ready" at bounding box center [752, 347] width 848 height 60
drag, startPoint x: 683, startPoint y: 73, endPoint x: 811, endPoint y: 74, distance: 128.0
click at [811, 74] on div "Order #41198 - CASH SALE Close Options Edit Order" at bounding box center [752, 71] width 848 height 40
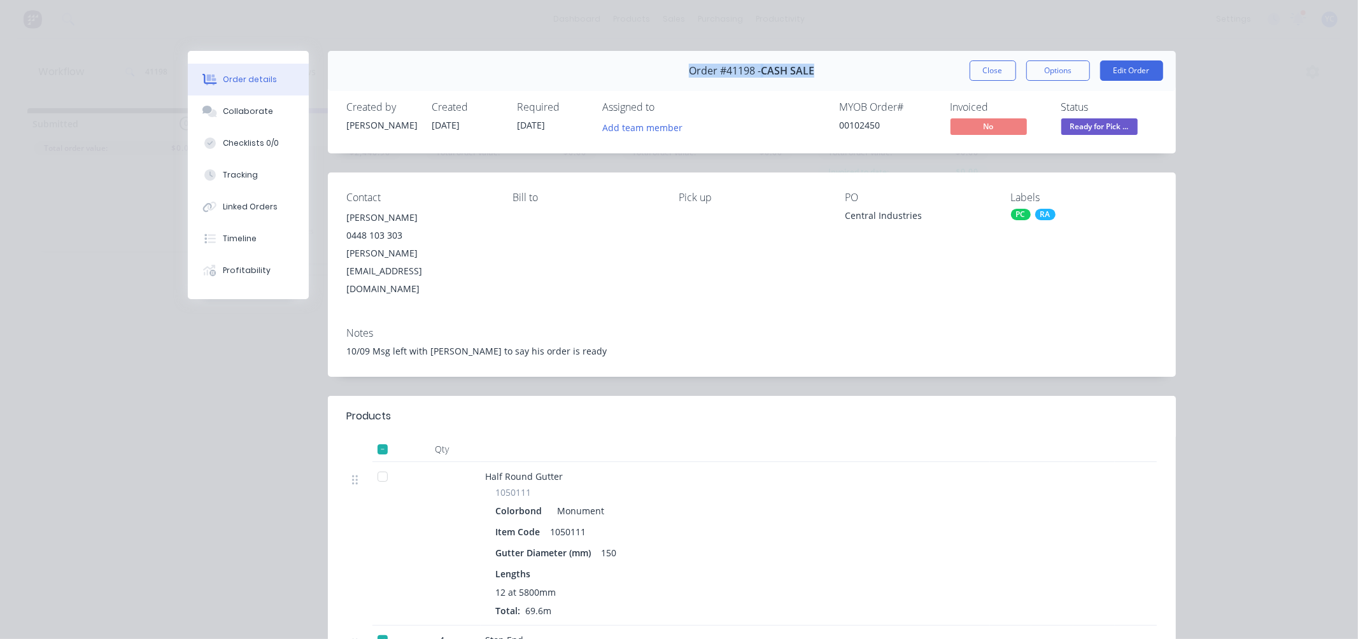
click at [804, 76] on span "CASH SALE" at bounding box center [787, 71] width 53 height 12
drag, startPoint x: 345, startPoint y: 215, endPoint x: 479, endPoint y: 255, distance: 140.2
click at [479, 255] on div "Contact Brad Dent 0448 103 303 brad@centralindustries.com.au Bill to Pick up PO…" at bounding box center [752, 245] width 848 height 145
click at [473, 257] on div "brad@centralindustries.com.au" at bounding box center [420, 271] width 146 height 53
drag, startPoint x: 339, startPoint y: 316, endPoint x: 549, endPoint y: 320, distance: 209.5
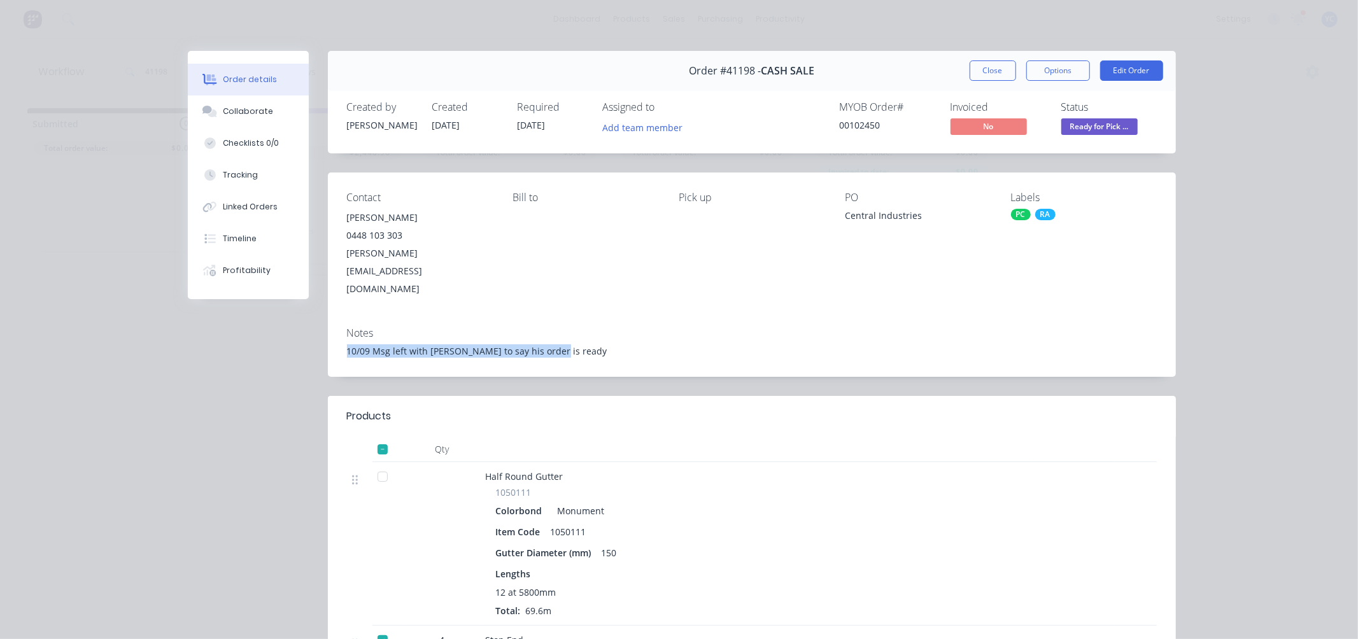
click at [549, 320] on div "Notes 10/09 Msg left with Brad to say his order is ready" at bounding box center [752, 347] width 848 height 60
click at [552, 324] on div "Notes 10/09 Msg left with Brad to say his order is ready" at bounding box center [752, 347] width 848 height 60
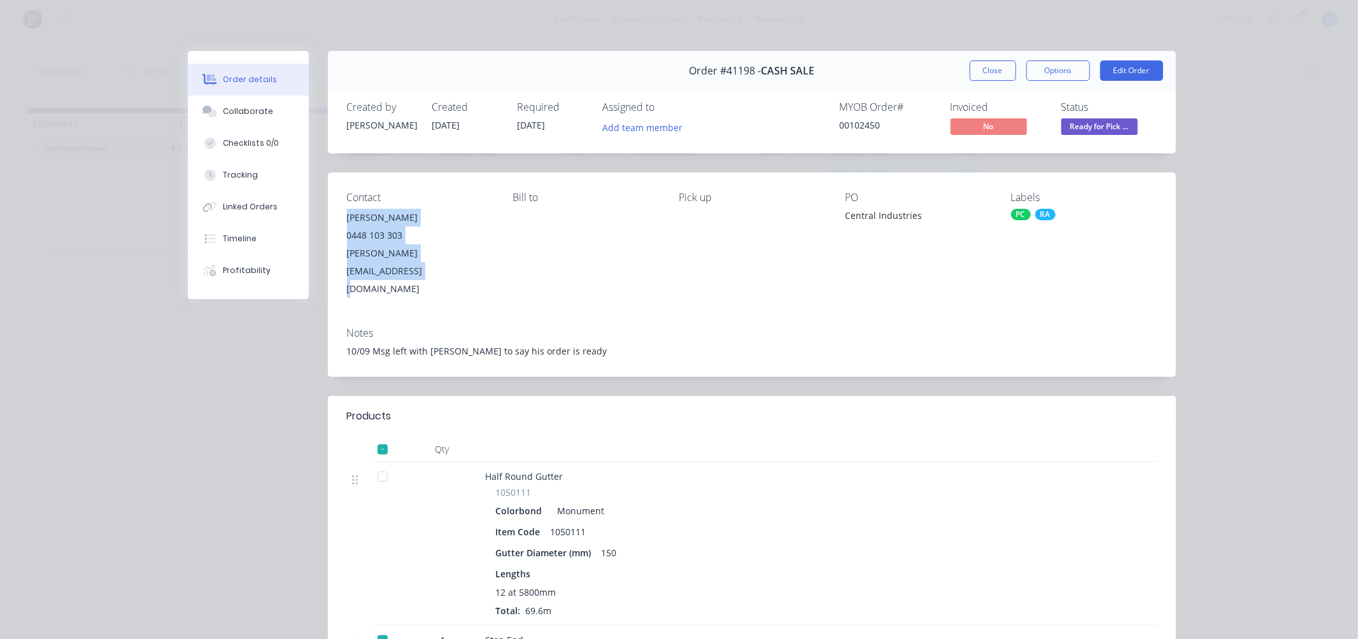
drag, startPoint x: 345, startPoint y: 217, endPoint x: 481, endPoint y: 255, distance: 140.9
click at [481, 255] on div "Contact Brad Dent 0448 103 303 brad@centralindustries.com.au Bill to Pick up PO…" at bounding box center [752, 245] width 848 height 145
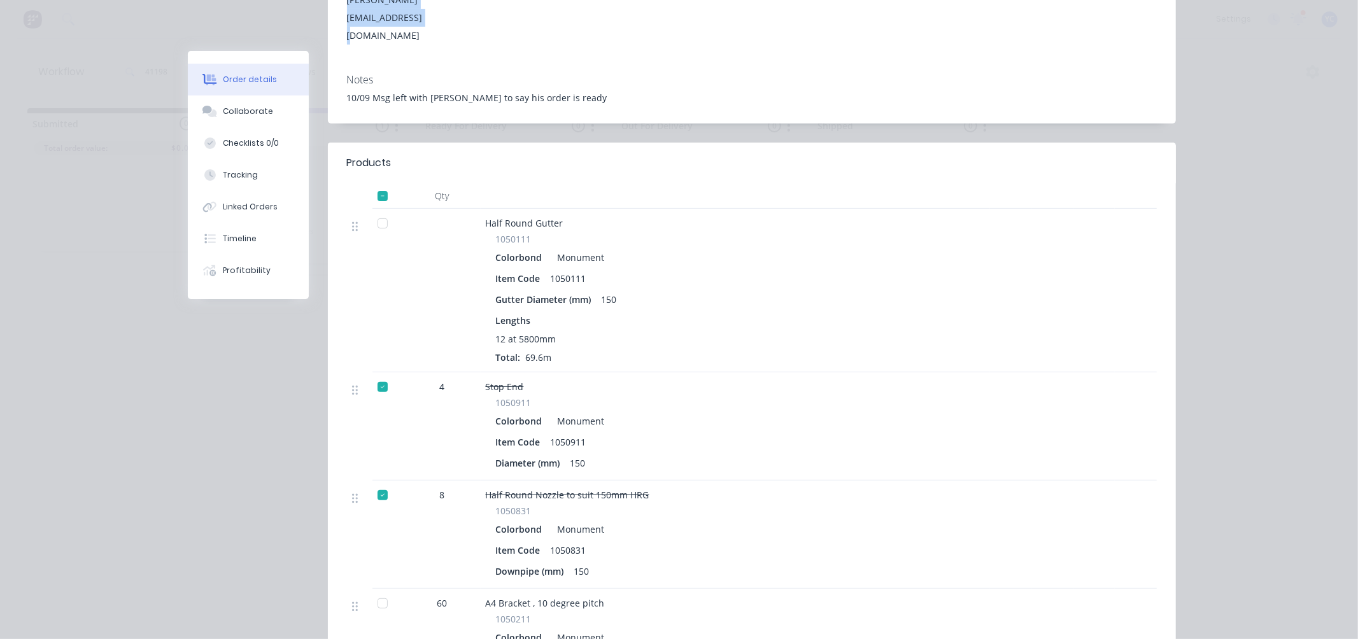
scroll to position [212, 0]
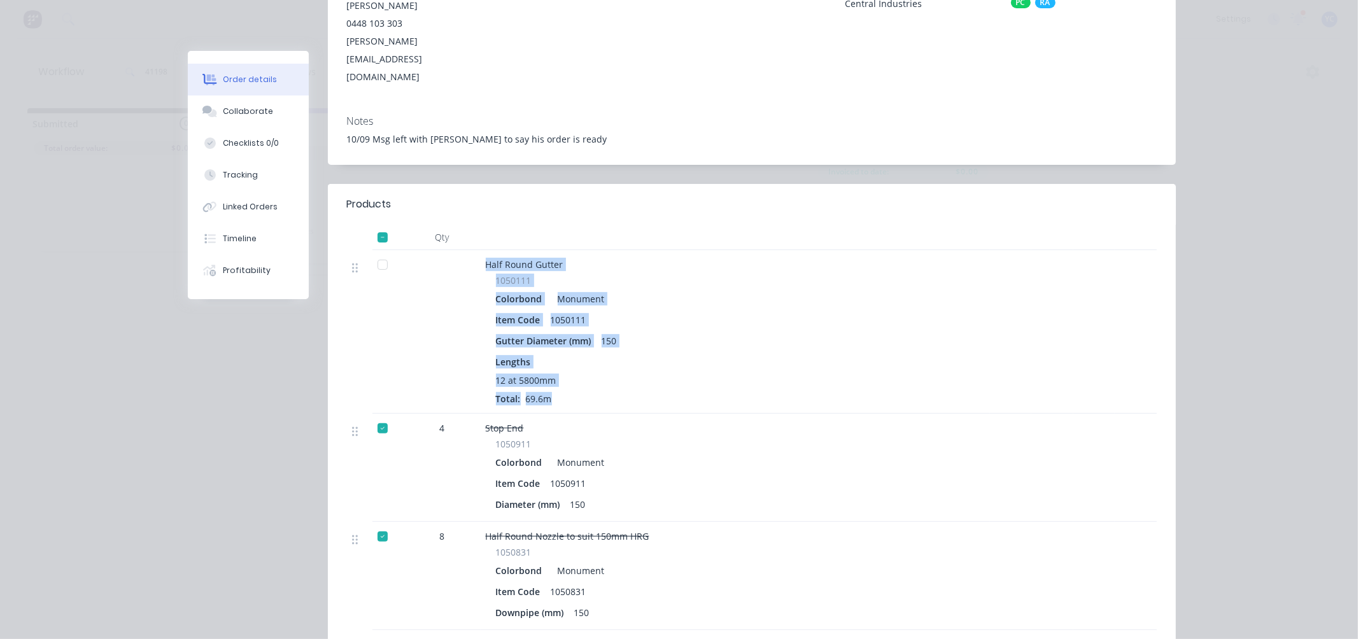
drag, startPoint x: 476, startPoint y: 228, endPoint x: 569, endPoint y: 367, distance: 167.1
click at [569, 367] on div "Half Round Gutter 1050111 Colorbond Monument Item Code 1050111 Gutter Diameter …" at bounding box center [735, 332] width 509 height 164
click at [549, 355] on div "Lengths" at bounding box center [735, 361] width 479 height 13
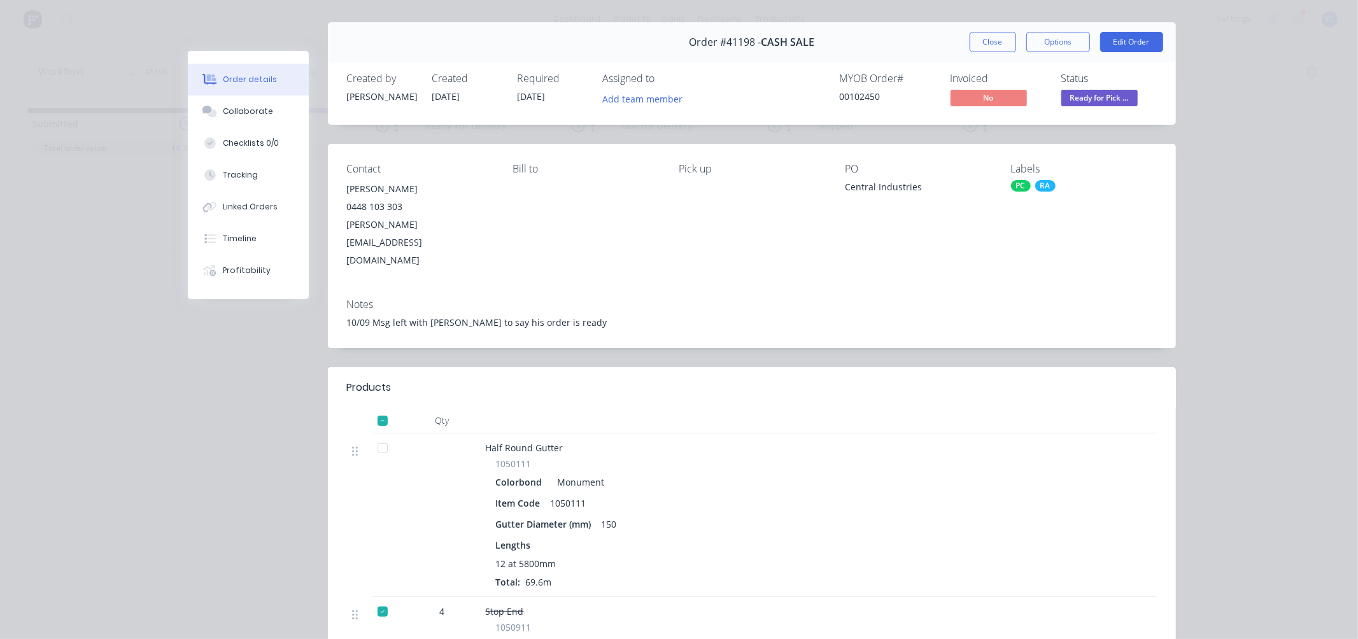
scroll to position [0, 0]
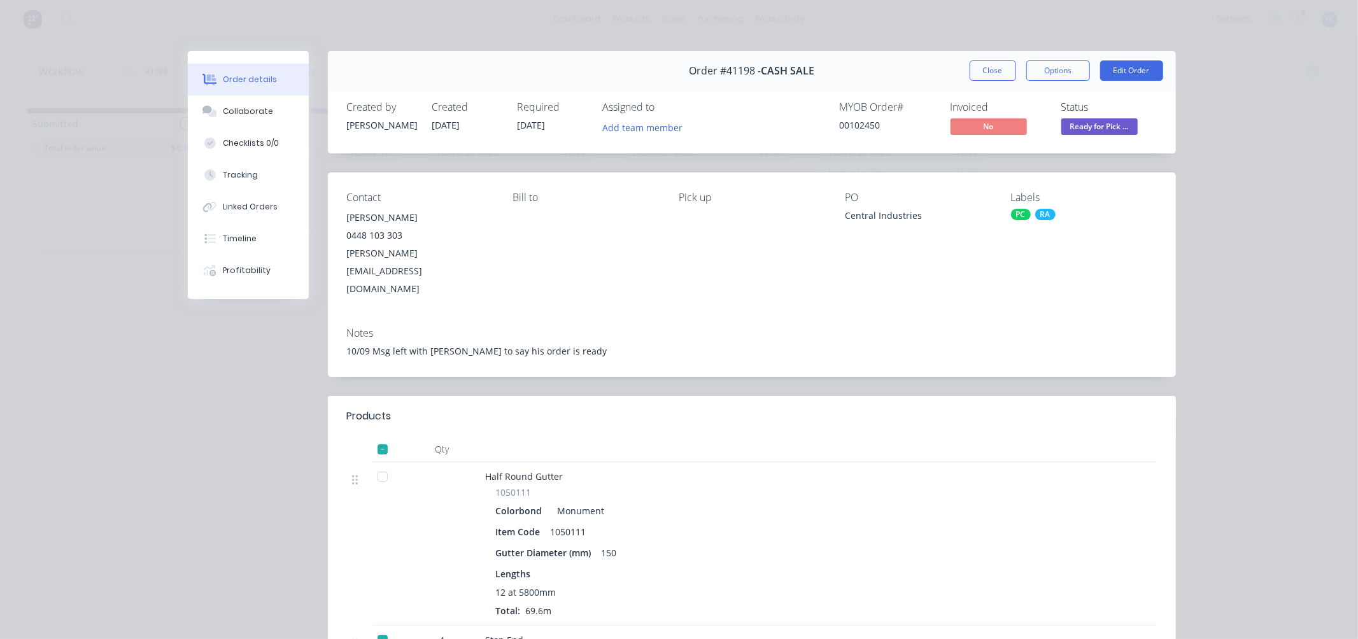
drag, startPoint x: 429, startPoint y: 128, endPoint x: 476, endPoint y: 129, distance: 46.5
click at [476, 129] on div "Created by Angela Created 21/08/25 Required 26/08/25 Assigned to Add team member" at bounding box center [538, 119] width 383 height 37
click at [481, 259] on div "brad@centralindustries.com.au" at bounding box center [420, 271] width 146 height 53
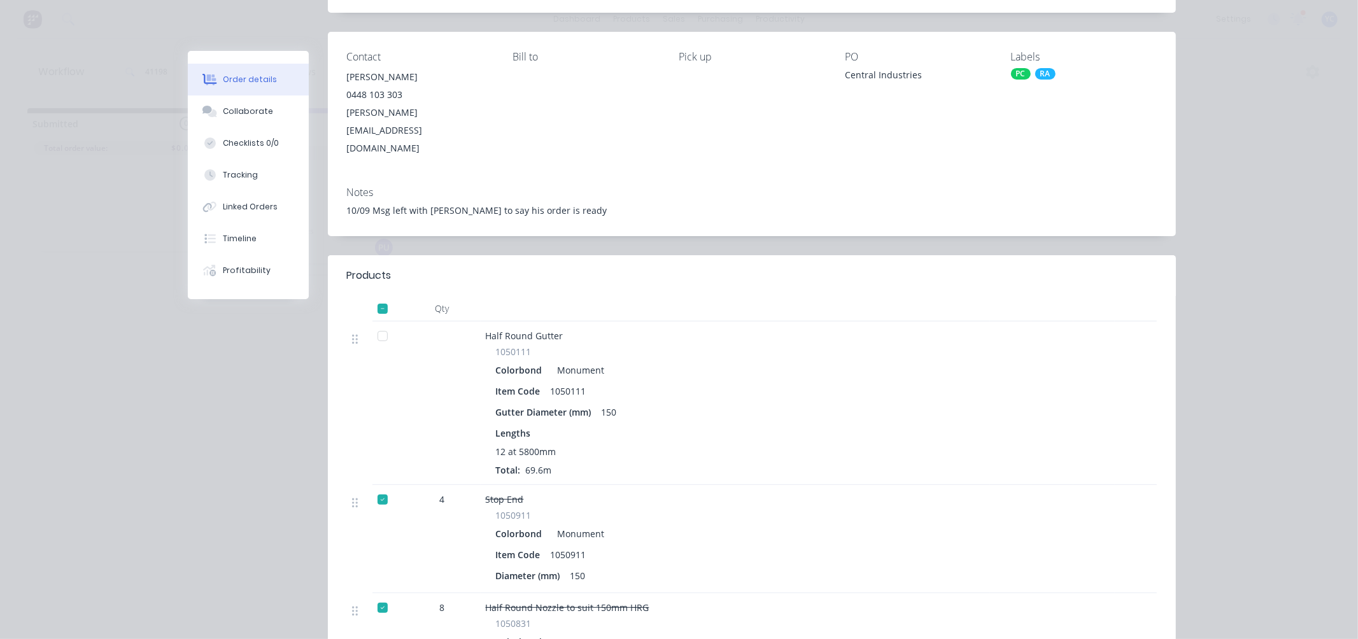
scroll to position [141, 0]
drag, startPoint x: 558, startPoint y: 415, endPoint x: 470, endPoint y: 416, distance: 87.9
click at [470, 416] on div "Half Round Gutter 1050111 Colorbond Monument Item Code 1050111 Gutter Diameter …" at bounding box center [752, 403] width 810 height 164
click at [504, 445] on span "12 at 5800mm" at bounding box center [526, 451] width 60 height 13
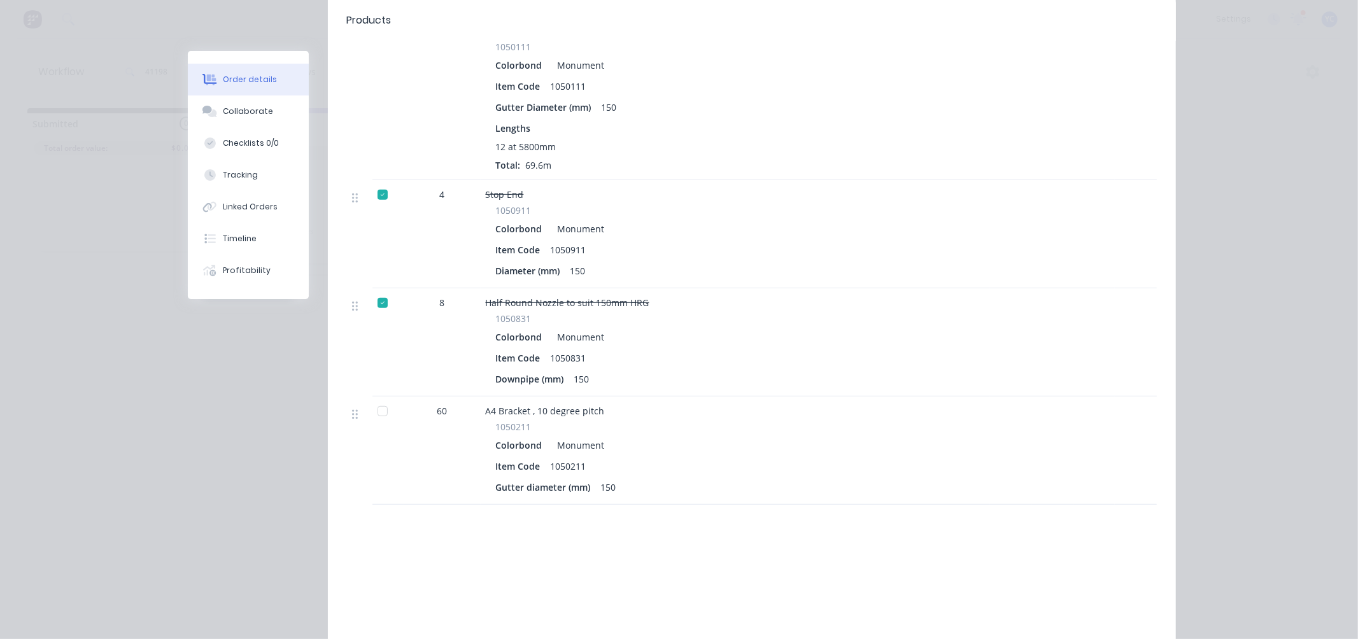
scroll to position [495, 0]
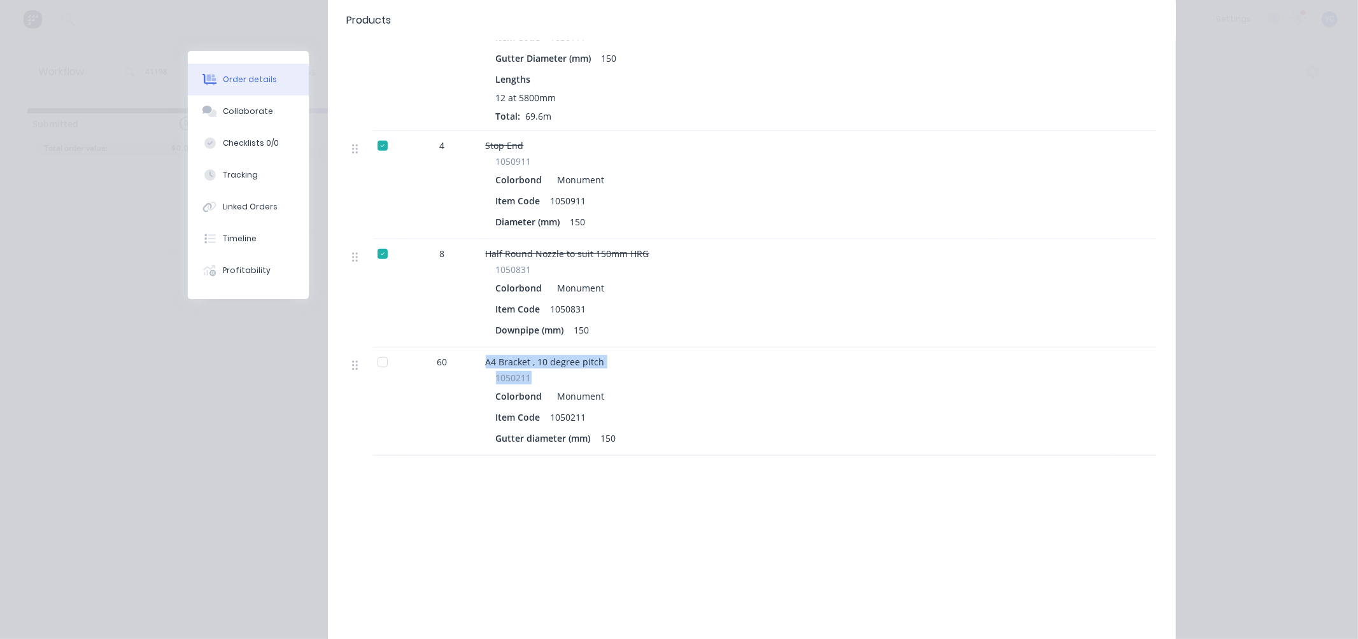
drag, startPoint x: 478, startPoint y: 327, endPoint x: 607, endPoint y: 336, distance: 129.6
click at [607, 348] on div "A4 Bracket , 10 degree pitch 1050211 Colorbond Monument Item Code 1050211 Gutte…" at bounding box center [735, 402] width 509 height 108
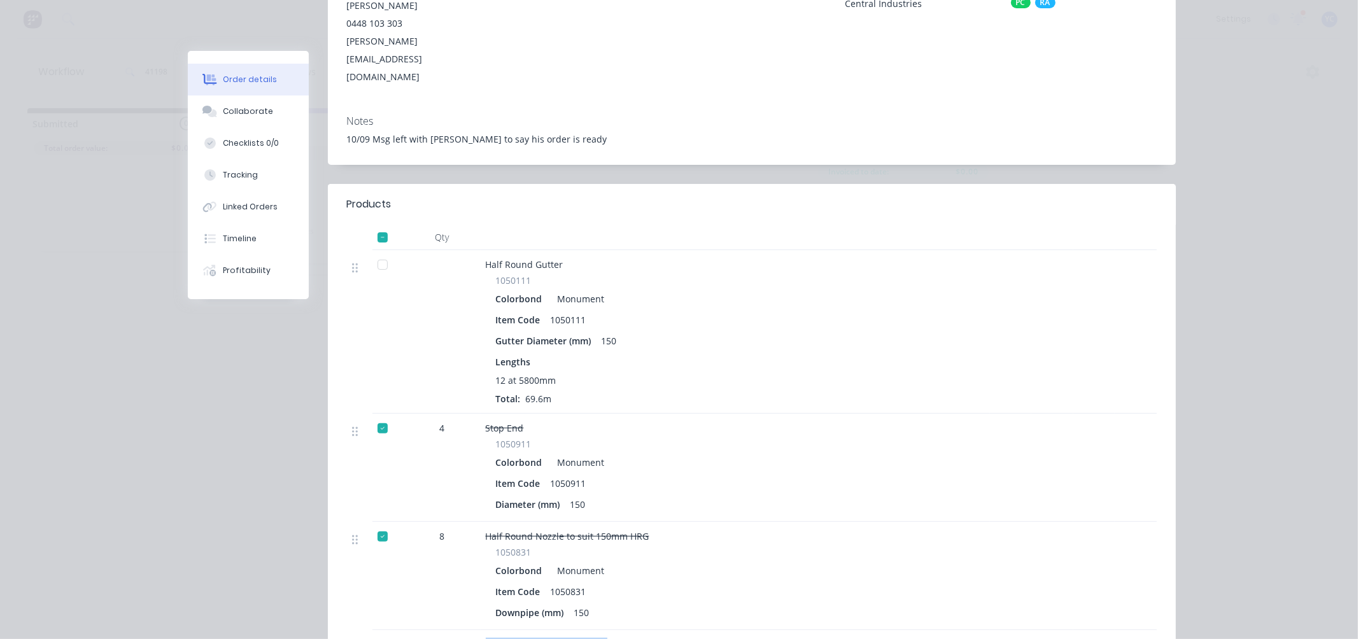
scroll to position [424, 0]
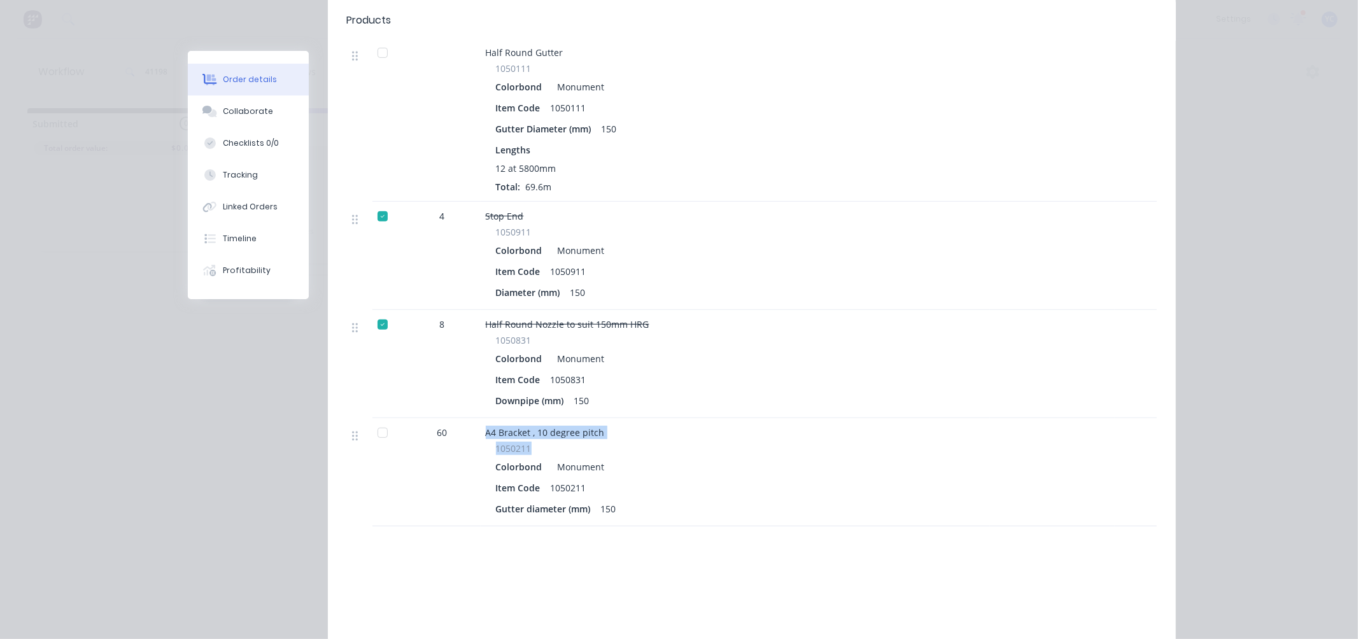
click at [537, 442] on div "1050211" at bounding box center [735, 448] width 479 height 13
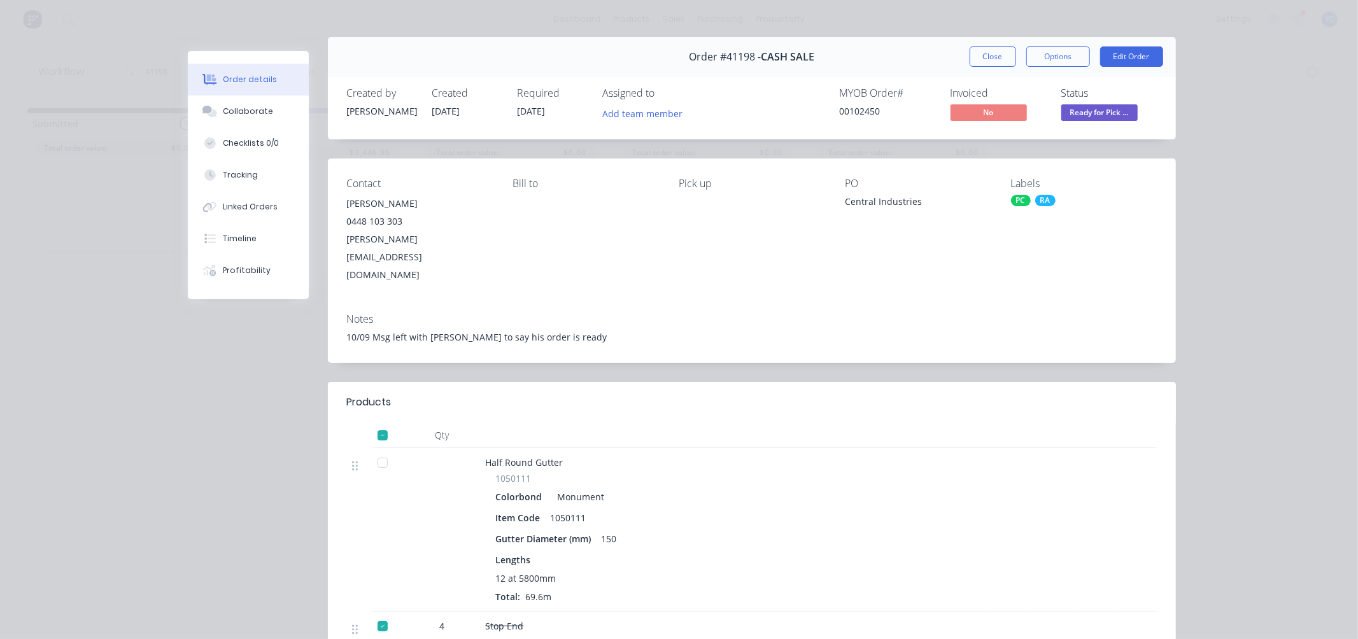
scroll to position [0, 0]
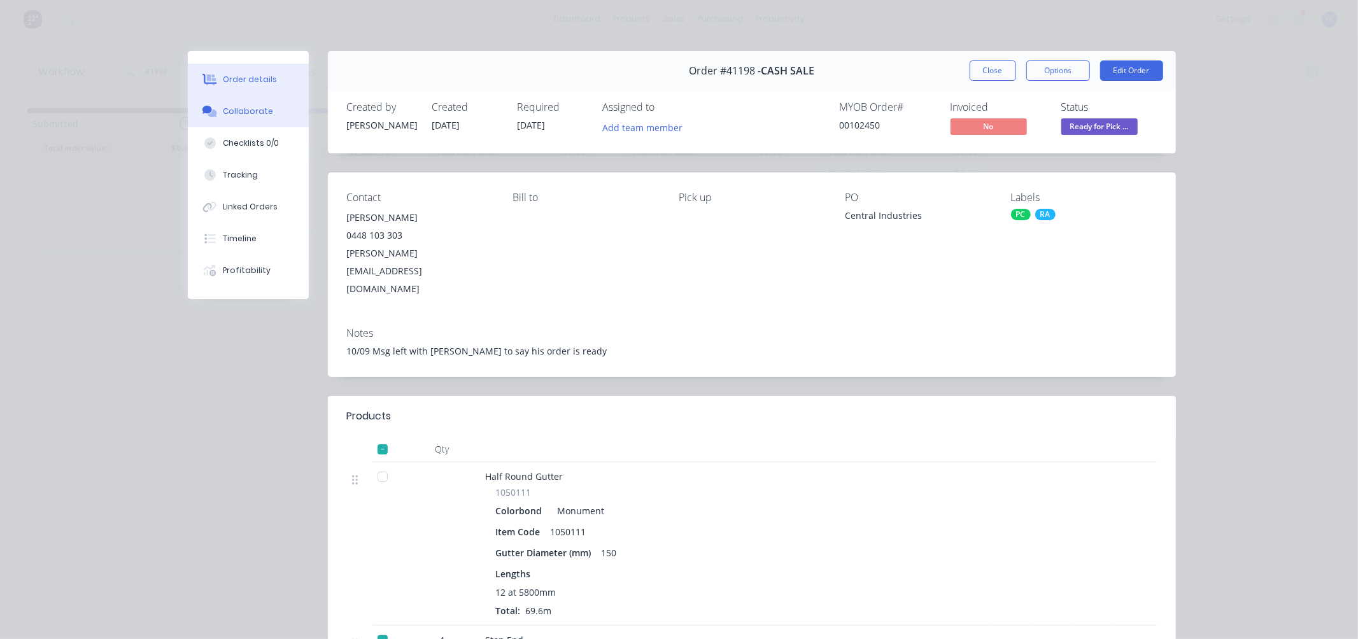
click at [245, 106] on div "Collaborate" at bounding box center [248, 111] width 50 height 11
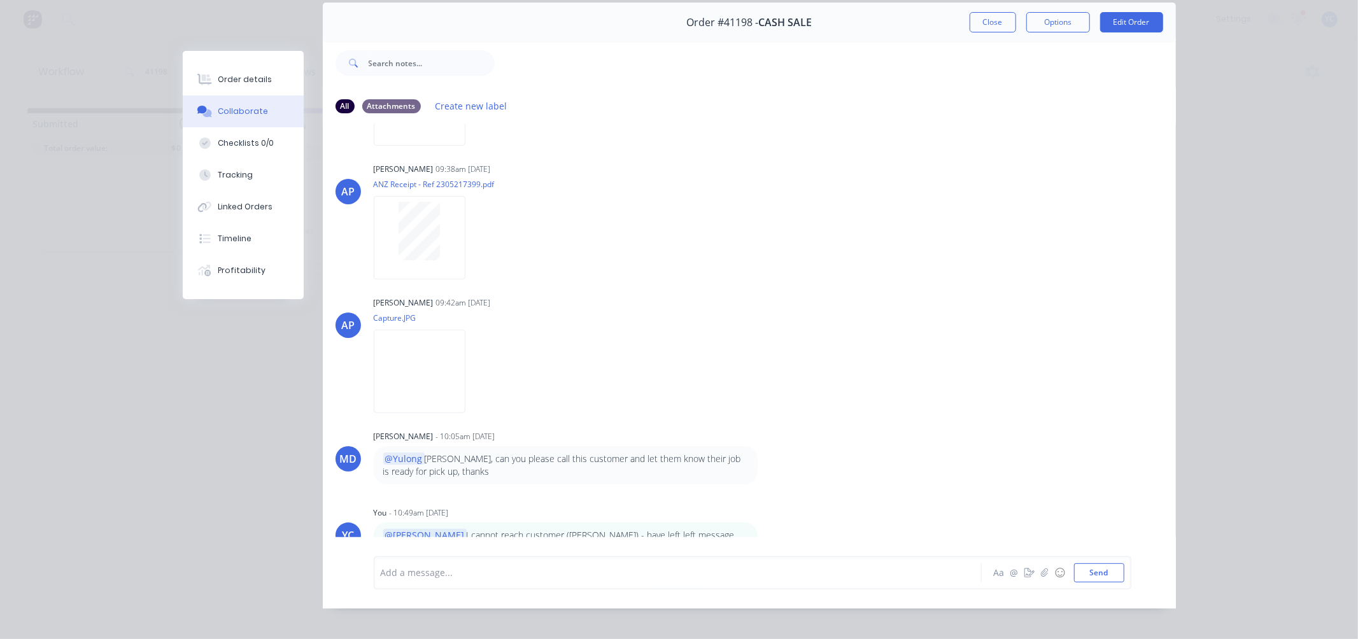
scroll to position [68, 0]
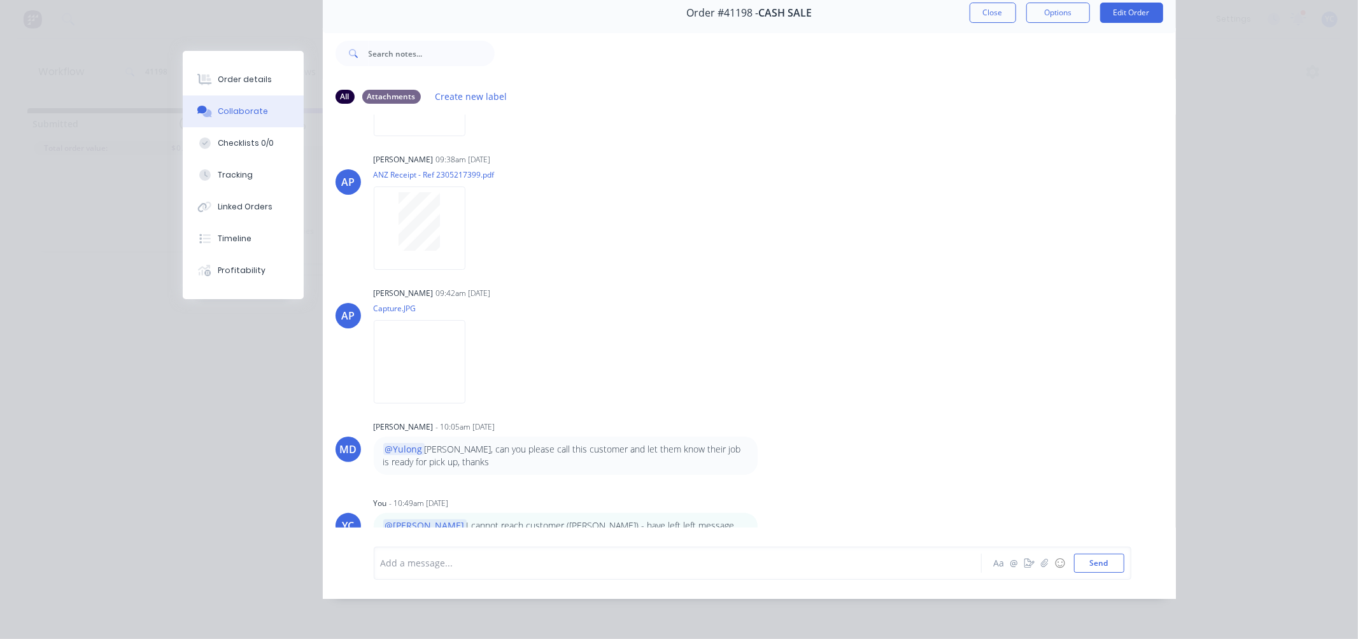
click at [460, 558] on div at bounding box center [659, 563] width 557 height 13
click at [466, 567] on span "made contact with" at bounding box center [505, 563] width 79 height 12
drag, startPoint x: 558, startPoint y: 562, endPoint x: 189, endPoint y: 567, distance: 369.4
click at [189, 567] on div "Order #41198 - CASH SALE Close Options Edit Order All Attachments Create new la…" at bounding box center [679, 296] width 993 height 606
click at [416, 557] on div "@ange" at bounding box center [659, 563] width 557 height 13
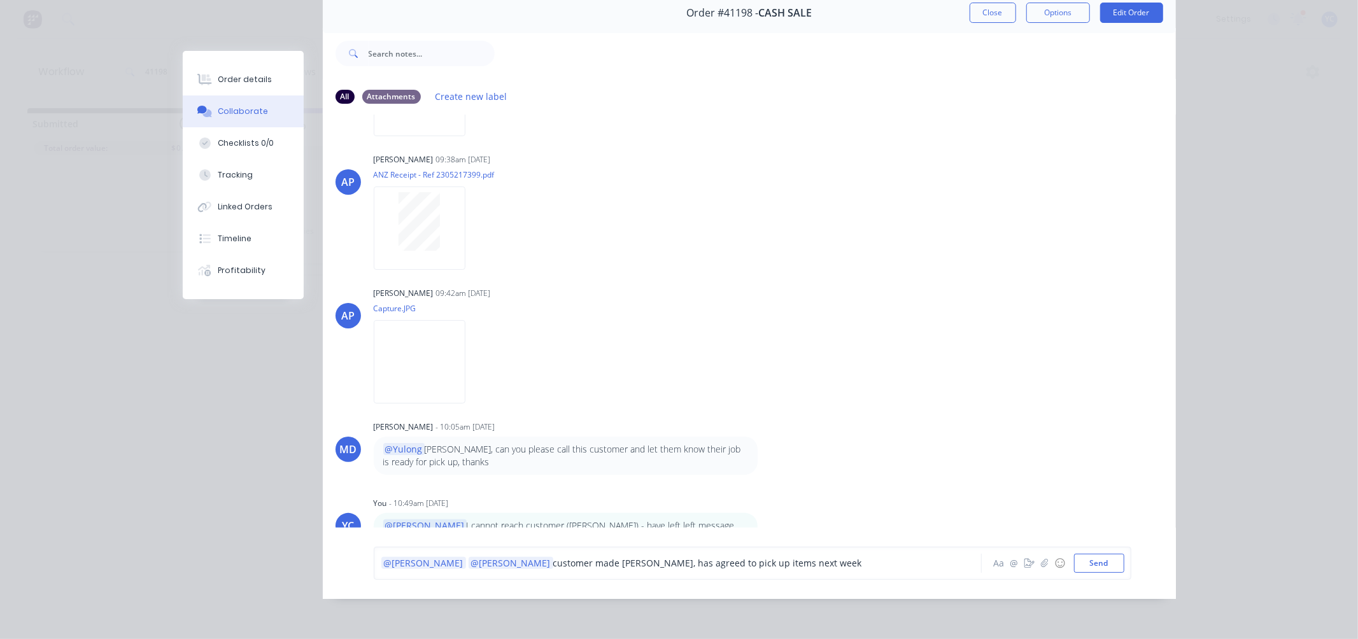
click at [471, 560] on span "@Tobias" at bounding box center [511, 563] width 80 height 12
click at [679, 565] on div "@Angela customer made Brad, has agreed to pick up items next week" at bounding box center [659, 563] width 557 height 13
click at [475, 561] on span "customer made Brad, has agreed to pick up items next week" at bounding box center [620, 563] width 309 height 12
drag, startPoint x: 484, startPoint y: 564, endPoint x: 420, endPoint y: 569, distance: 63.9
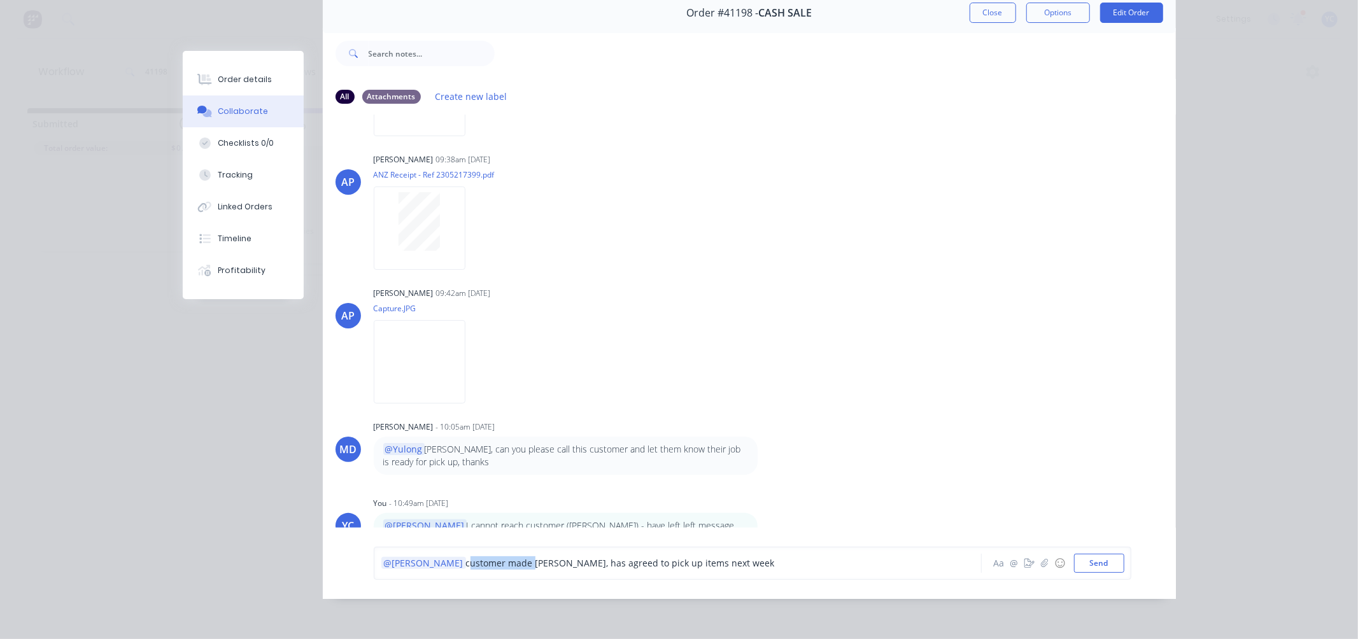
click at [420, 569] on div "@Angela customer made Brad, has agreed to pick up items next week" at bounding box center [659, 563] width 557 height 13
click at [733, 558] on div "@Angela made contact with Brad, has agreed to pick up items next week" at bounding box center [659, 563] width 557 height 13
click at [1094, 562] on button "Send" at bounding box center [1099, 563] width 50 height 19
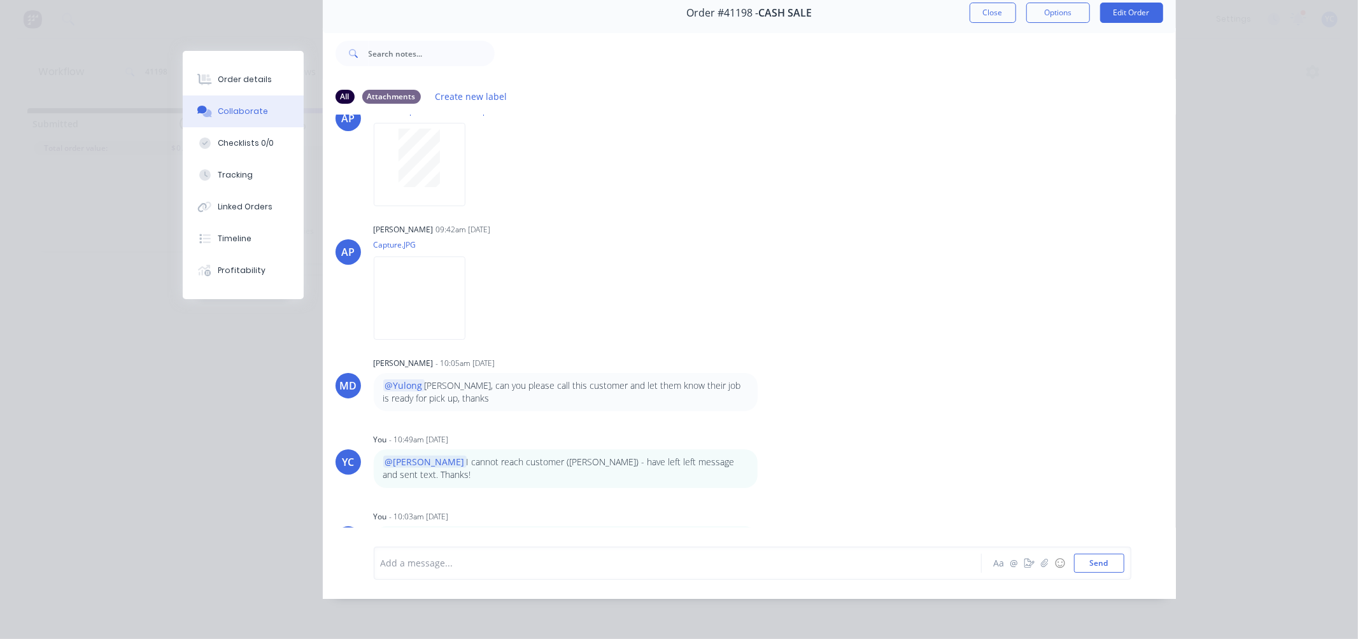
click at [765, 539] on icon "button" at bounding box center [767, 546] width 4 height 15
click at [772, 513] on button "Edit" at bounding box center [812, 523] width 80 height 21
click at [395, 565] on span "@Angela" at bounding box center [421, 563] width 80 height 12
click at [561, 562] on span "made contact with Brad, has agreed to pick up items next week" at bounding box center [713, 563] width 321 height 12
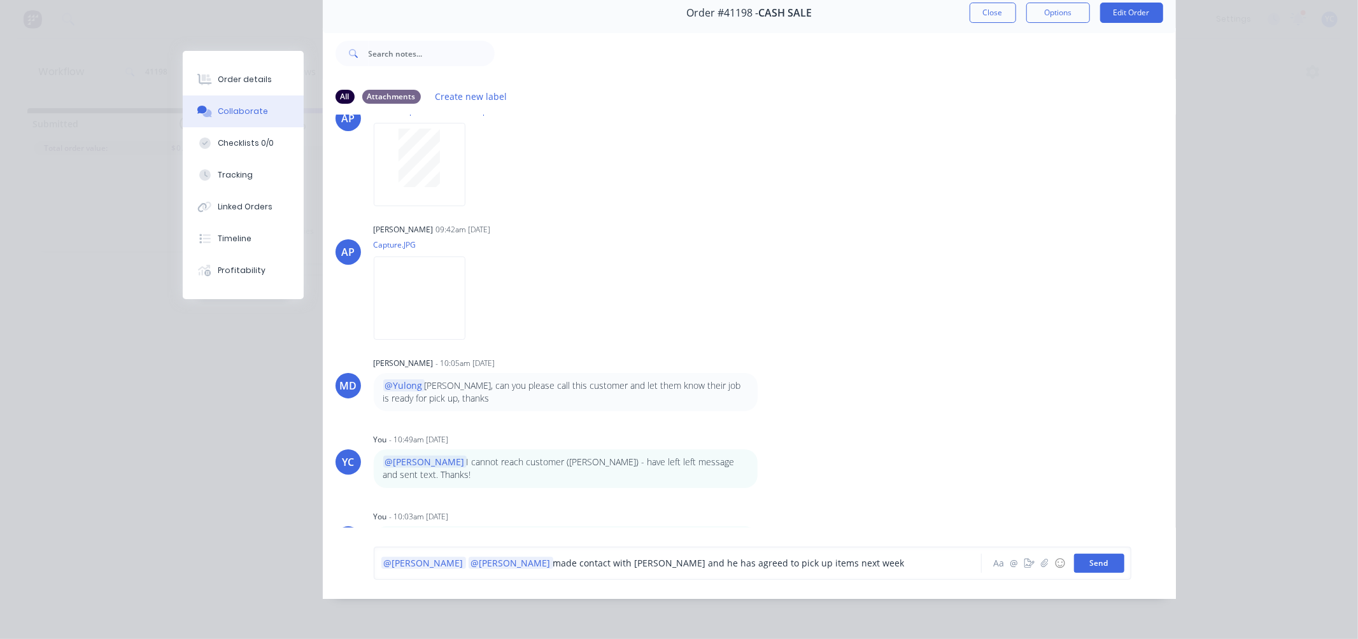
click at [1092, 562] on button "Send" at bounding box center [1099, 563] width 50 height 19
click at [745, 527] on div "@Maria @Angelamade contact with Brad and he has agreed to pick up items next we…" at bounding box center [573, 546] width 398 height 39
click at [0, 0] on icon "button" at bounding box center [0, 0] width 0 height 0
click at [0, 0] on button "Edit" at bounding box center [0, 0] width 0 height 0
click at [461, 562] on span "@Angelamade" at bounding box center [492, 563] width 62 height 12
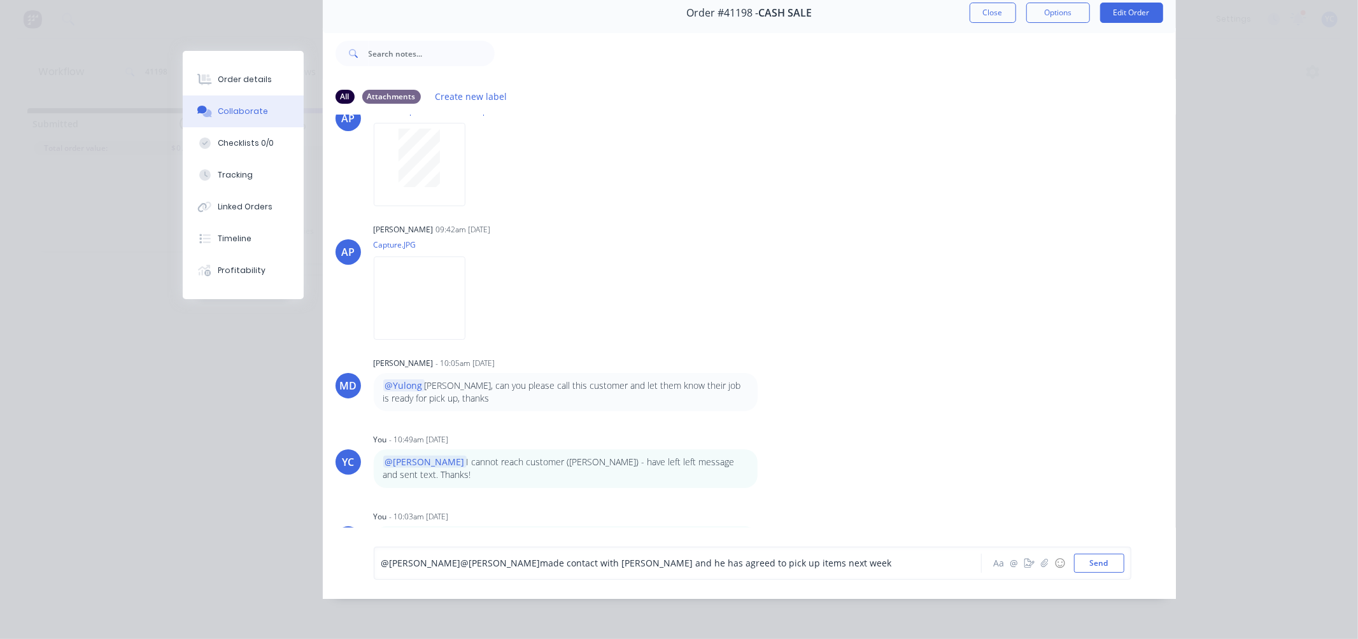
click at [461, 565] on span "@Angela" at bounding box center [501, 563] width 80 height 12
click at [390, 565] on span "@Maria" at bounding box center [421, 563] width 80 height 12
click at [466, 562] on span "aria" at bounding box center [474, 563] width 17 height 12
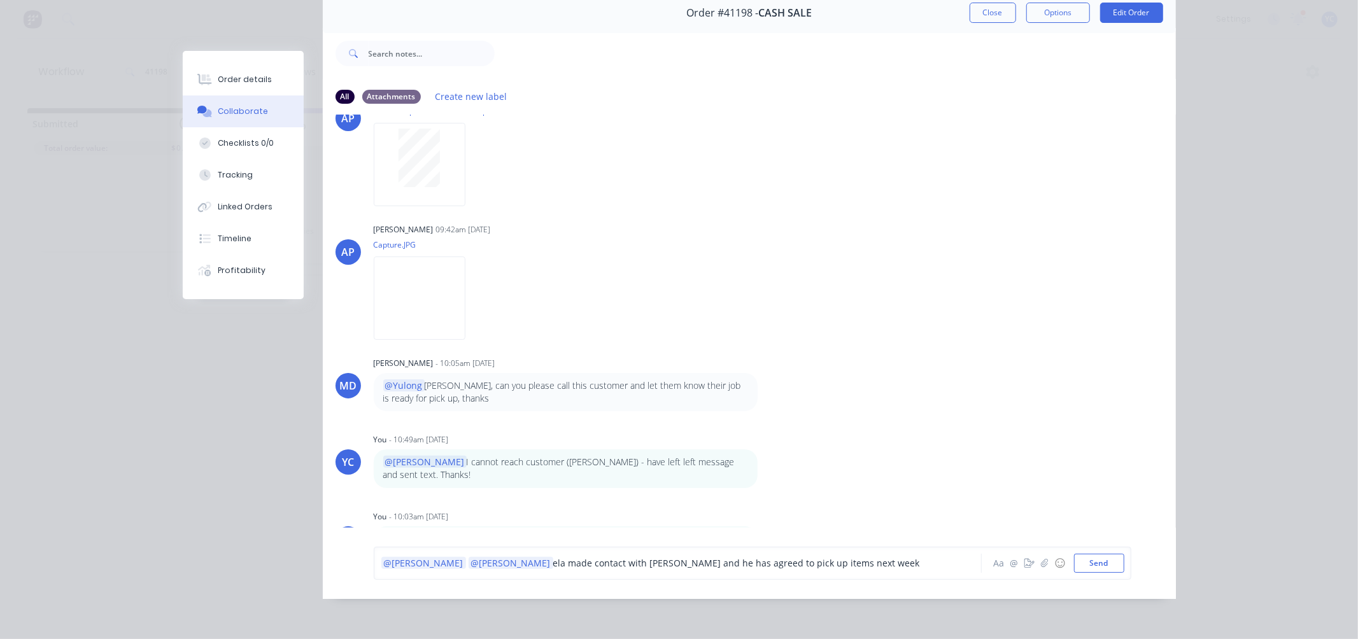
click at [661, 569] on span "ela made contact with Brad and he has agreed to pick up items next week" at bounding box center [736, 563] width 367 height 12
click at [553, 567] on span "ela made contact with Brad and he has agreed to pick up items next week" at bounding box center [736, 563] width 367 height 12
click at [557, 563] on span "made contact with Brad and he has agreed to pick up items next week" at bounding box center [729, 563] width 352 height 12
click at [1118, 570] on button "Send" at bounding box center [1099, 563] width 50 height 19
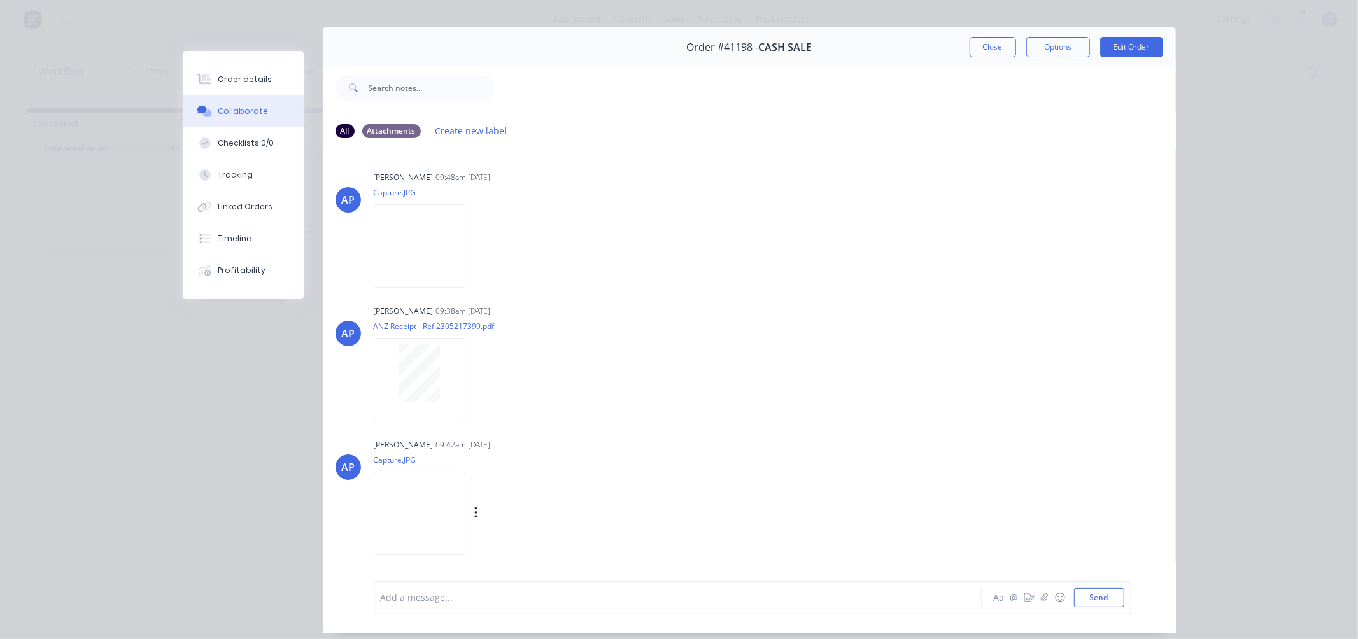
scroll to position [0, 0]
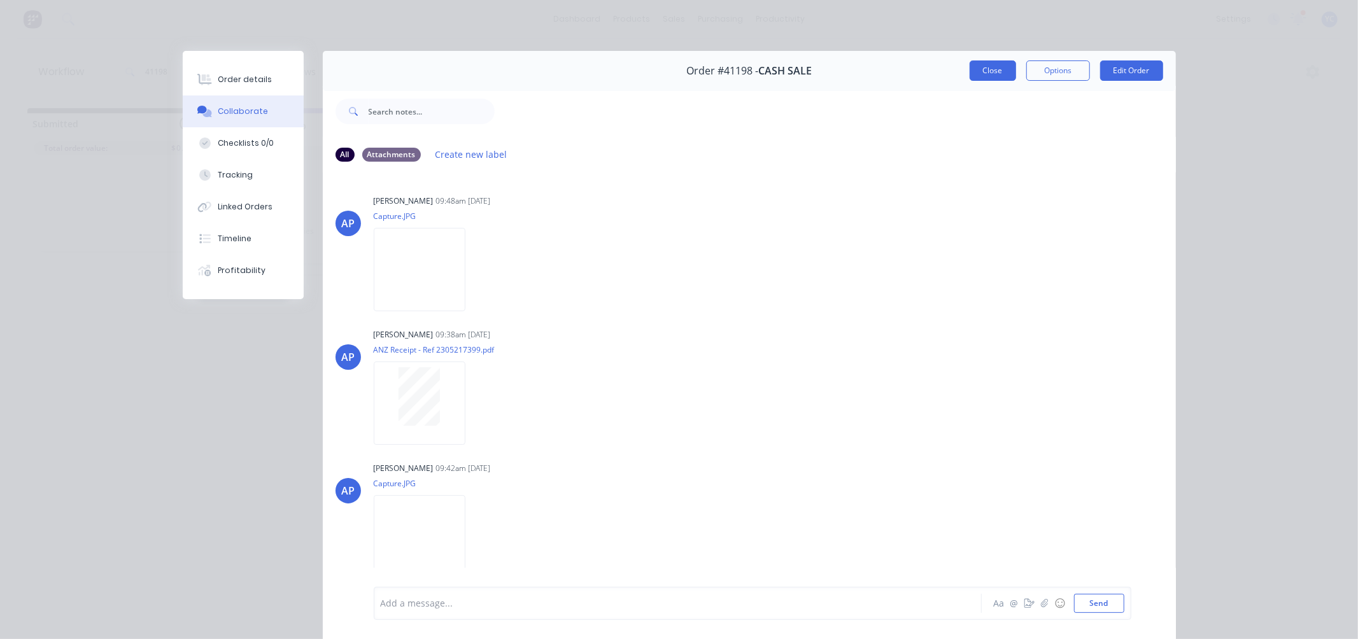
click at [979, 74] on button "Close" at bounding box center [993, 70] width 46 height 20
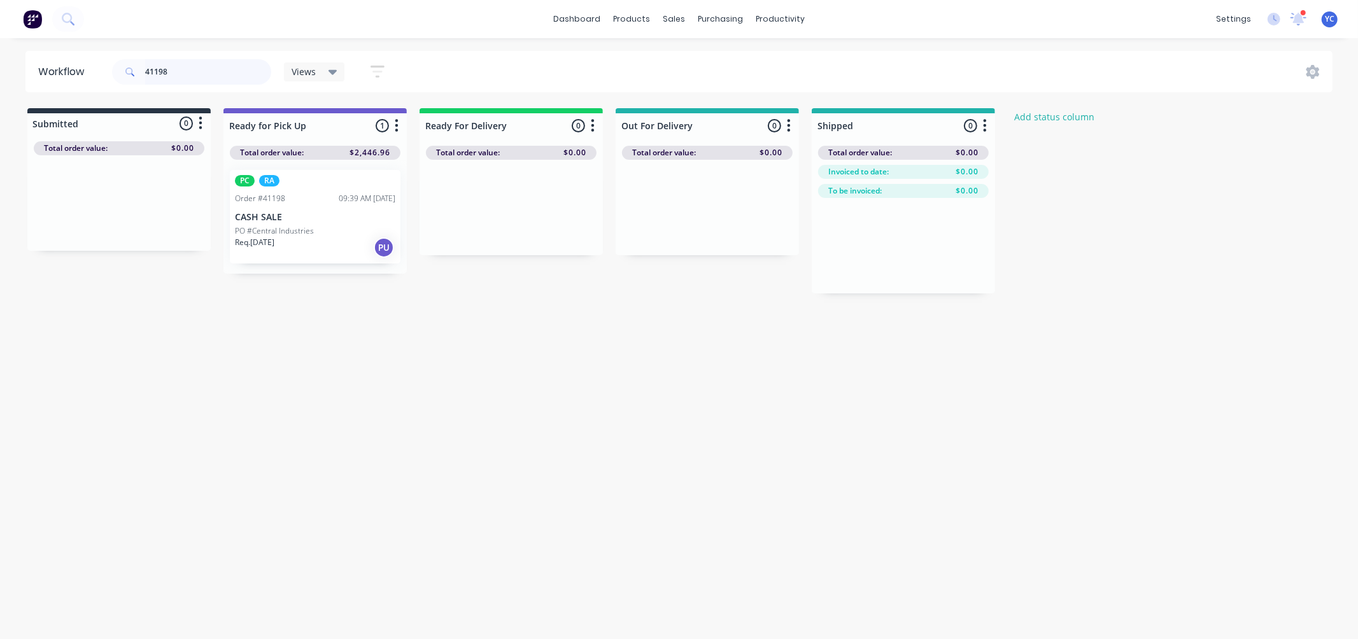
click at [206, 68] on input "41198" at bounding box center [208, 71] width 126 height 25
click at [196, 71] on input "41638" at bounding box center [208, 71] width 126 height 25
drag, startPoint x: 110, startPoint y: 232, endPoint x: 517, endPoint y: 240, distance: 407.0
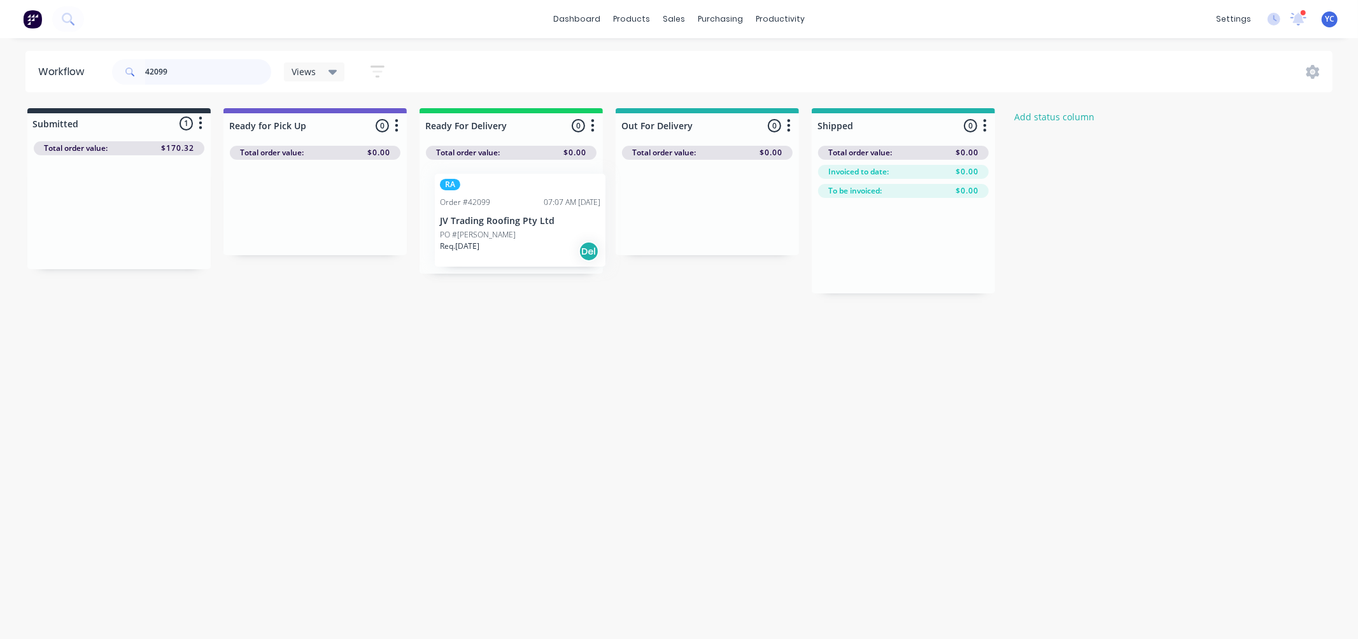
click at [517, 240] on div "Submitted 1 Status colour #273444 hex #273444 Save Cancel Summaries Total order…" at bounding box center [682, 200] width 1385 height 185
click at [229, 66] on input "42099" at bounding box center [208, 71] width 126 height 25
type input "42052"
click at [494, 367] on div "Workflow 42052 Views Save new view None (Default) edit AL edit ALL edit BB & TH…" at bounding box center [679, 332] width 1358 height 563
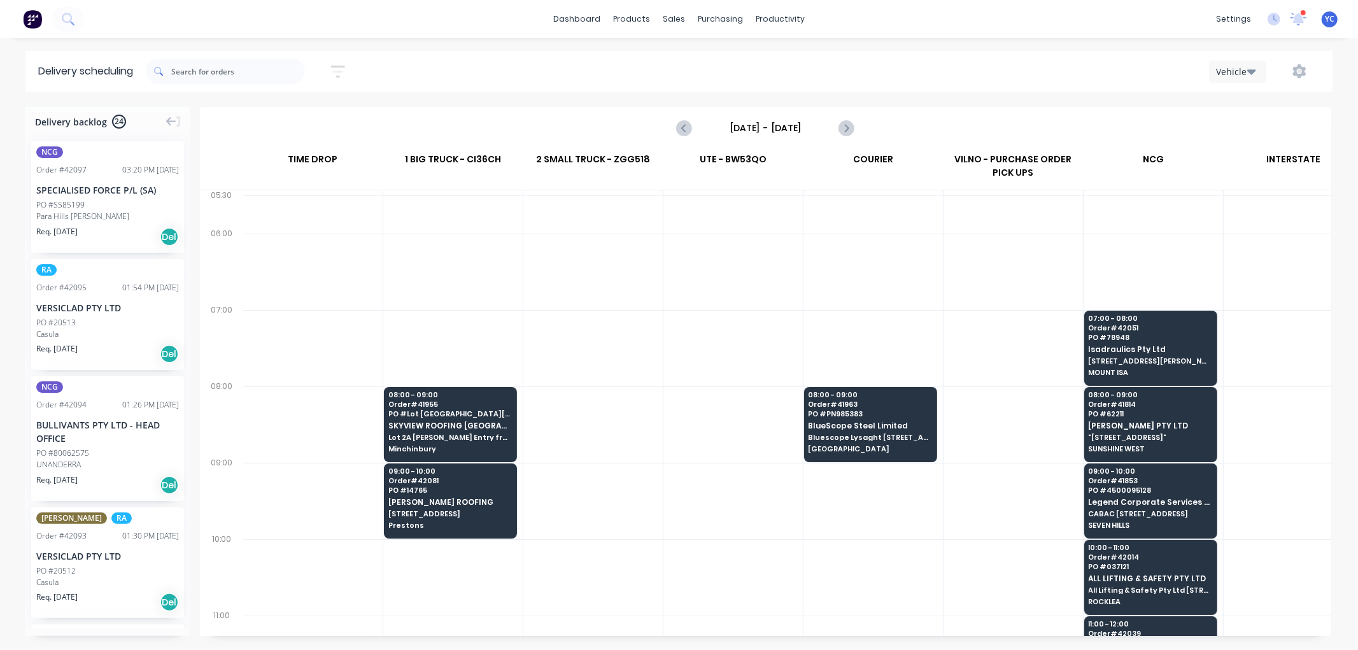
scroll to position [0, 1]
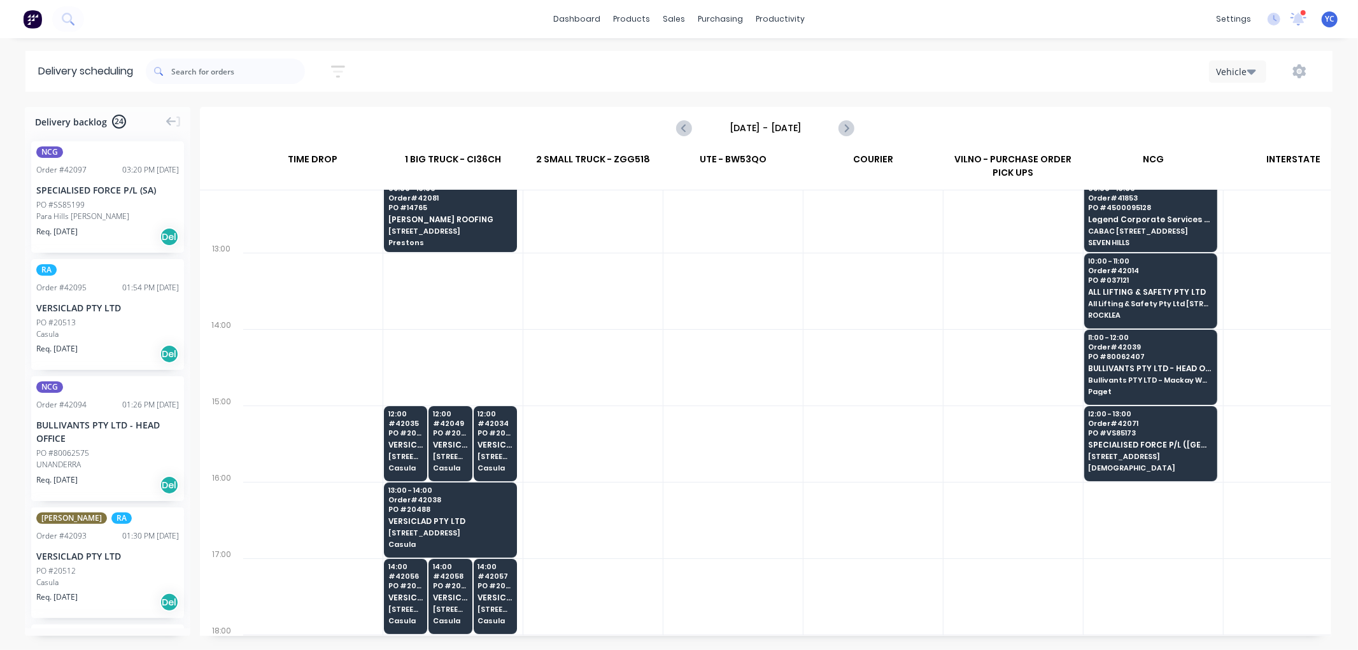
scroll to position [176, 1]
